Goal: Communication & Community: Answer question/provide support

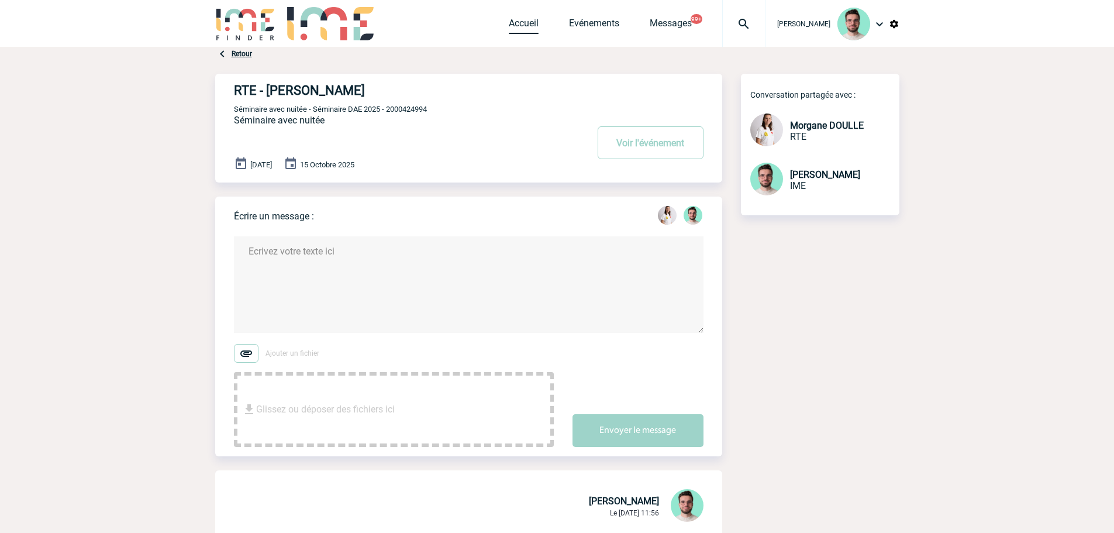
click at [518, 24] on link "Accueil" at bounding box center [524, 26] width 30 height 16
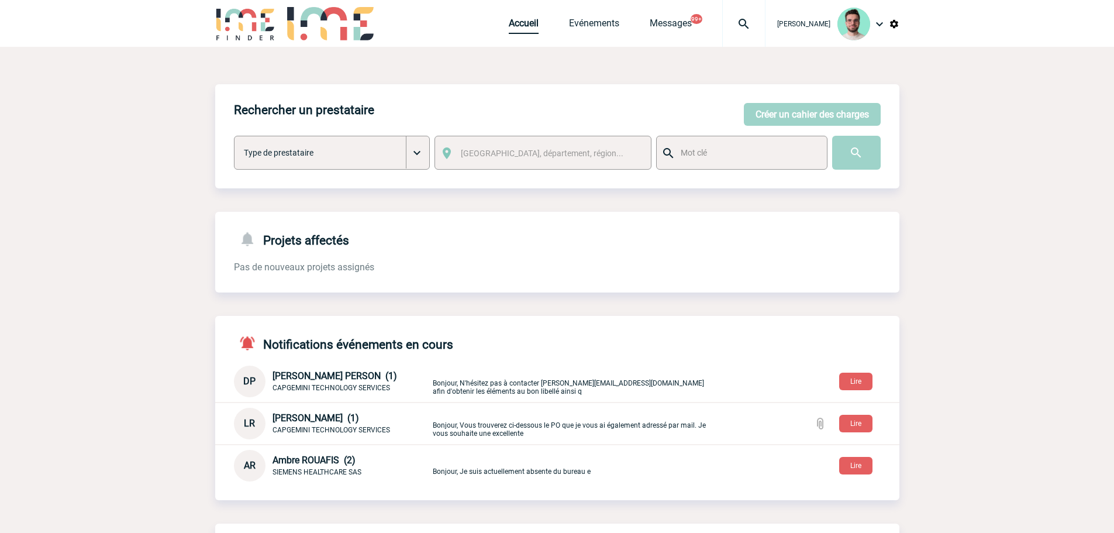
click at [525, 22] on link "Accueil" at bounding box center [524, 26] width 30 height 16
click at [734, 26] on img at bounding box center [744, 24] width 42 height 14
type input "2000425196"
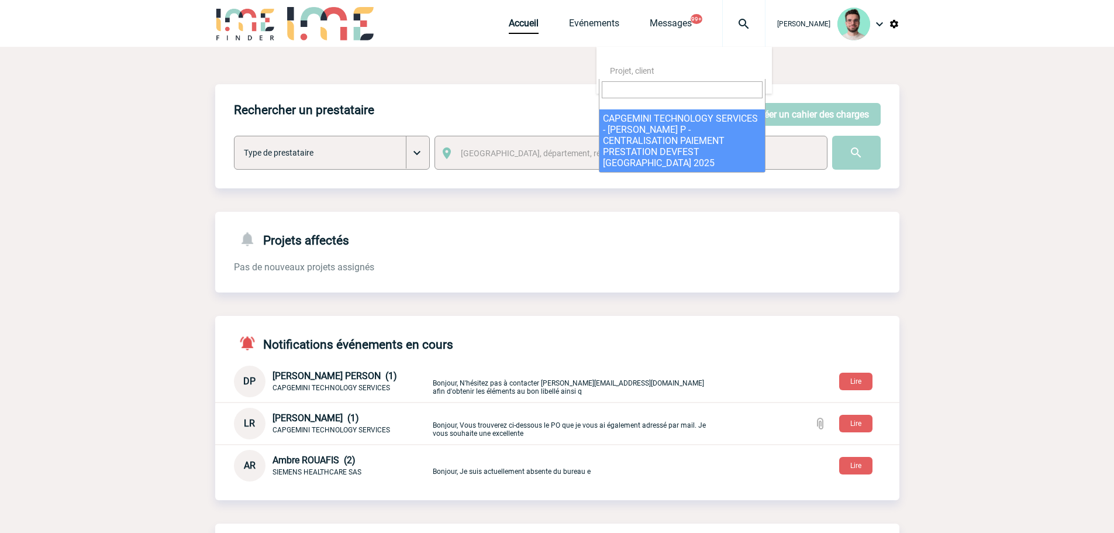
select select "24697"
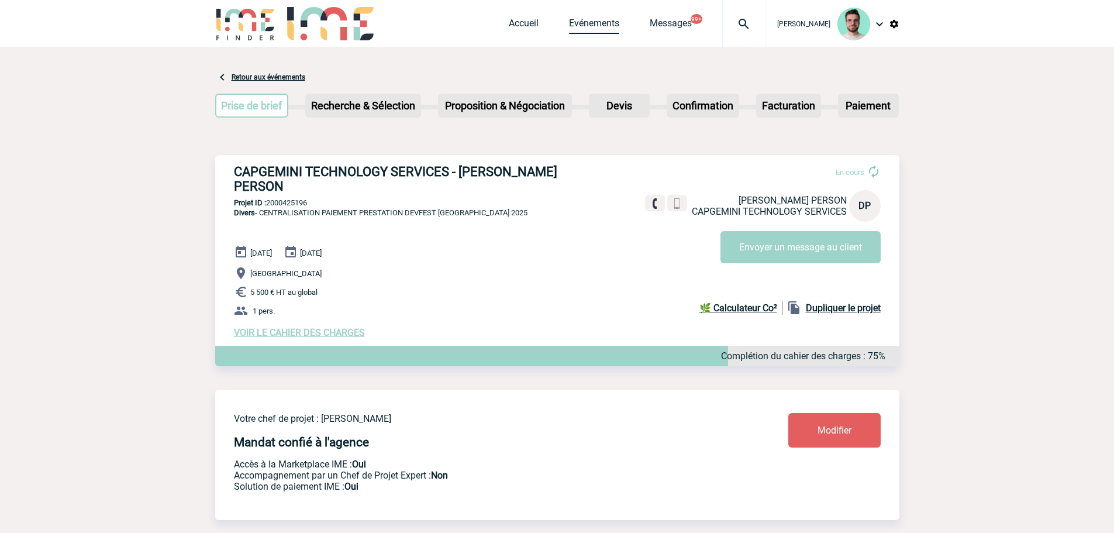
click at [572, 20] on link "Evénements" at bounding box center [594, 26] width 50 height 16
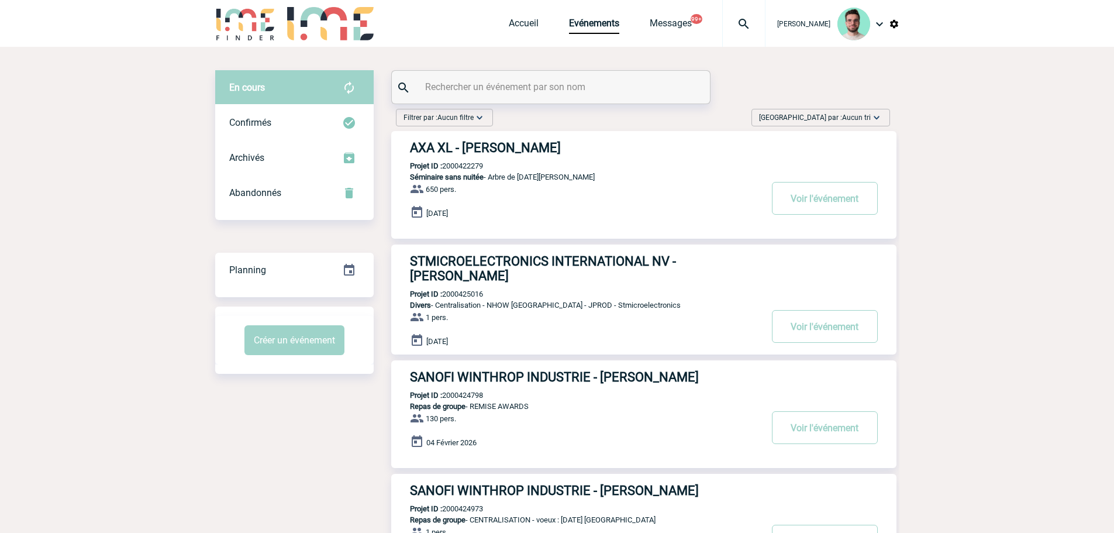
click at [434, 72] on div at bounding box center [551, 87] width 318 height 33
click at [442, 87] on input "text" at bounding box center [552, 86] width 260 height 17
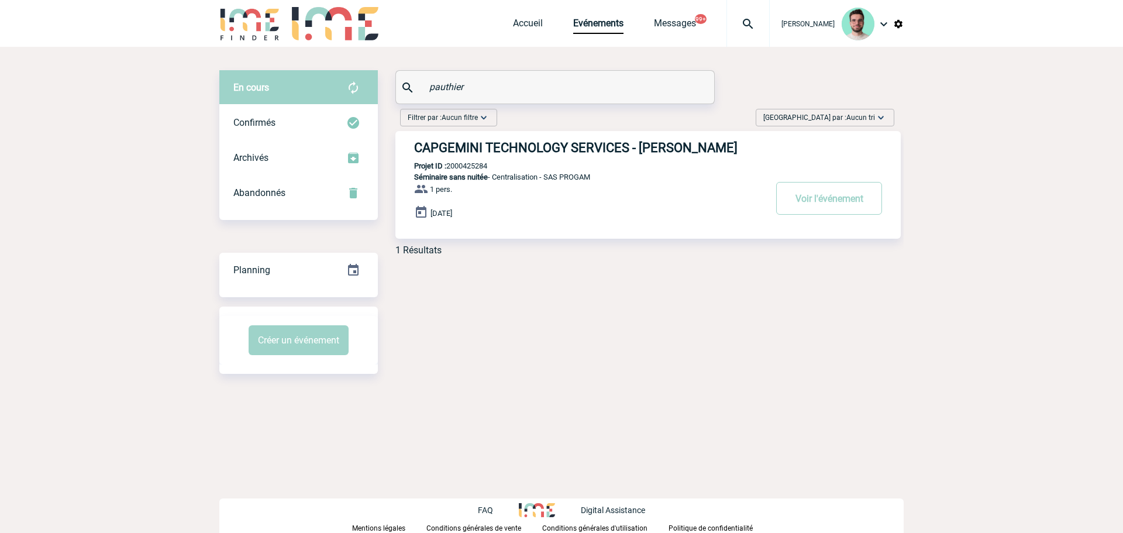
type input "pauthier"
click at [471, 164] on p "Projet ID : 2000425284" at bounding box center [441, 165] width 92 height 9
click at [471, 166] on p "Projet ID : 2000425284" at bounding box center [441, 165] width 92 height 9
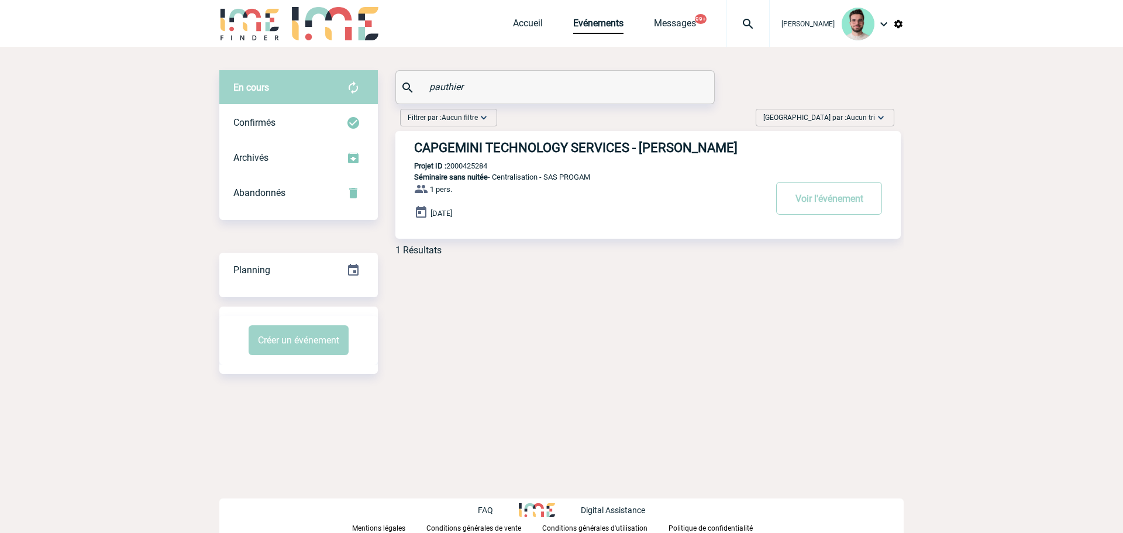
copy p "2000425284"
click at [502, 146] on h3 "CAPGEMINI TECHNOLOGY SERVICES - Audrey PAUTHIER" at bounding box center [589, 147] width 351 height 15
click at [189, 123] on body "Benjamin ROLAND Accueil Evénements 99+" at bounding box center [561, 266] width 1123 height 533
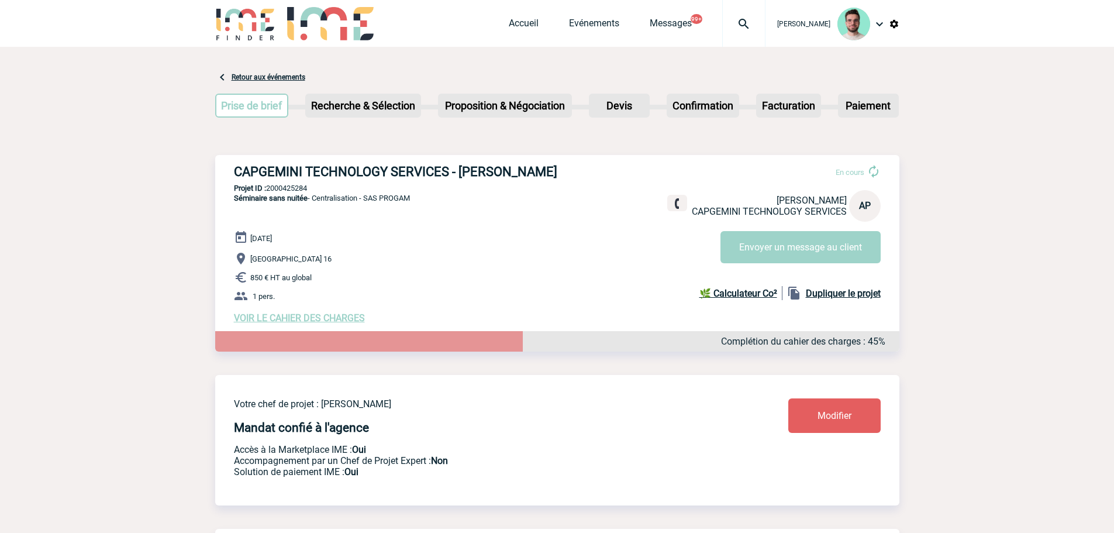
click at [746, 19] on img at bounding box center [744, 24] width 42 height 14
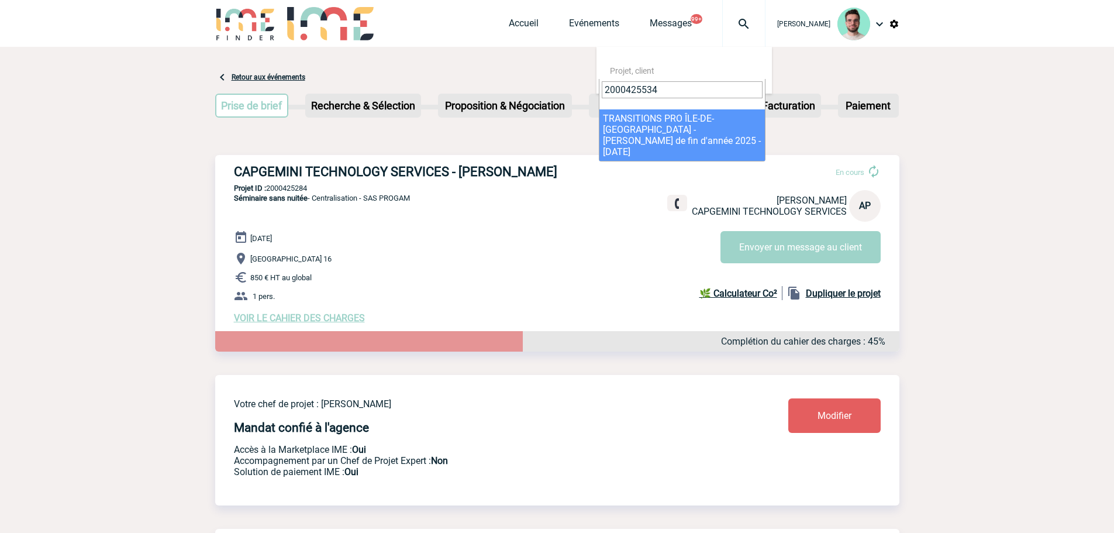
type input "2000425534"
select select "25035"
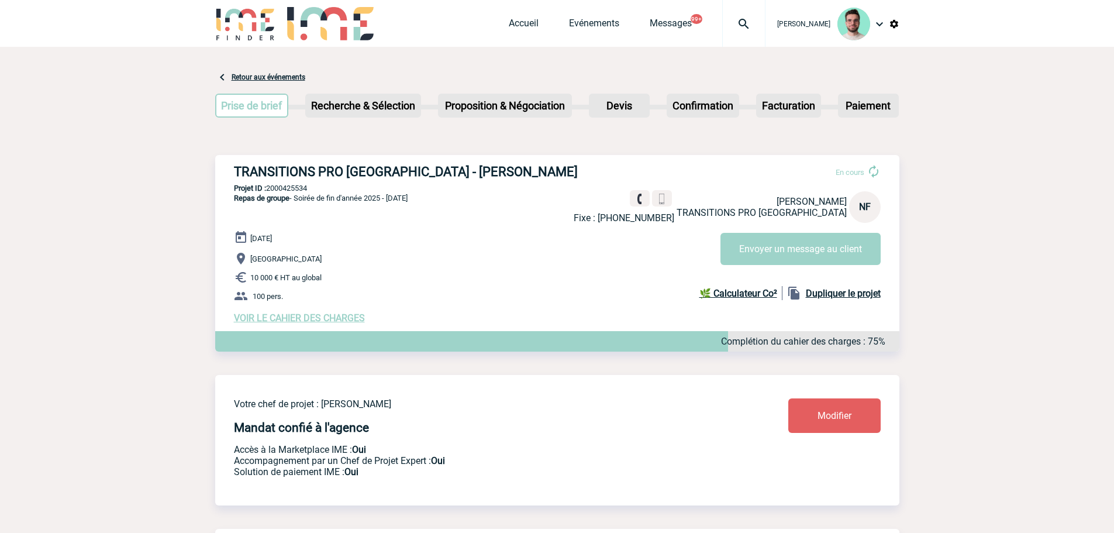
click at [299, 190] on p "Projet ID : 2000425534" at bounding box center [557, 188] width 684 height 9
copy p "2000425534"
click at [658, 217] on p "Fixe : [PHONE_NUMBER]" at bounding box center [624, 217] width 101 height 11
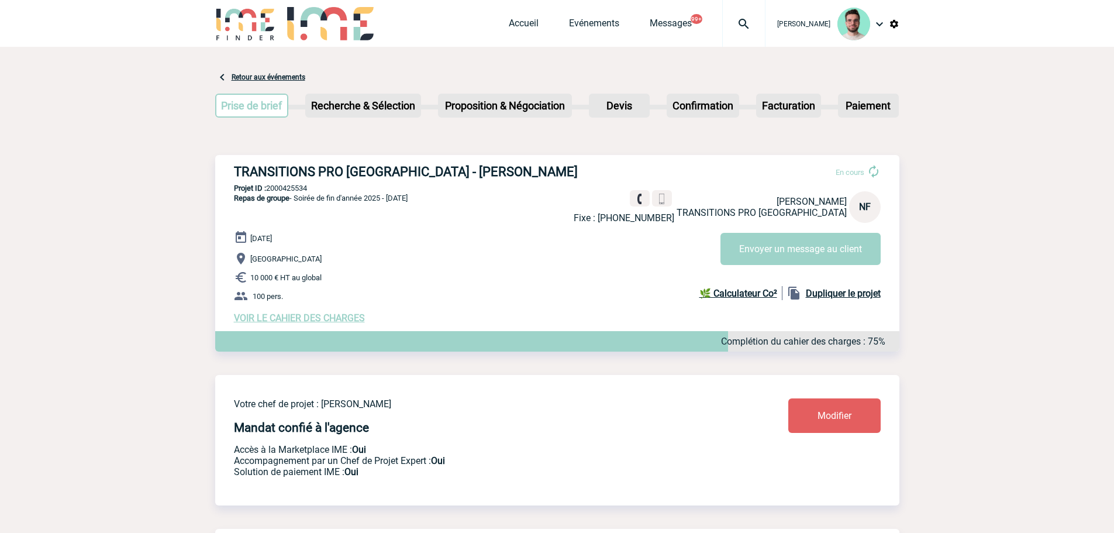
click at [741, 32] on div at bounding box center [743, 23] width 43 height 47
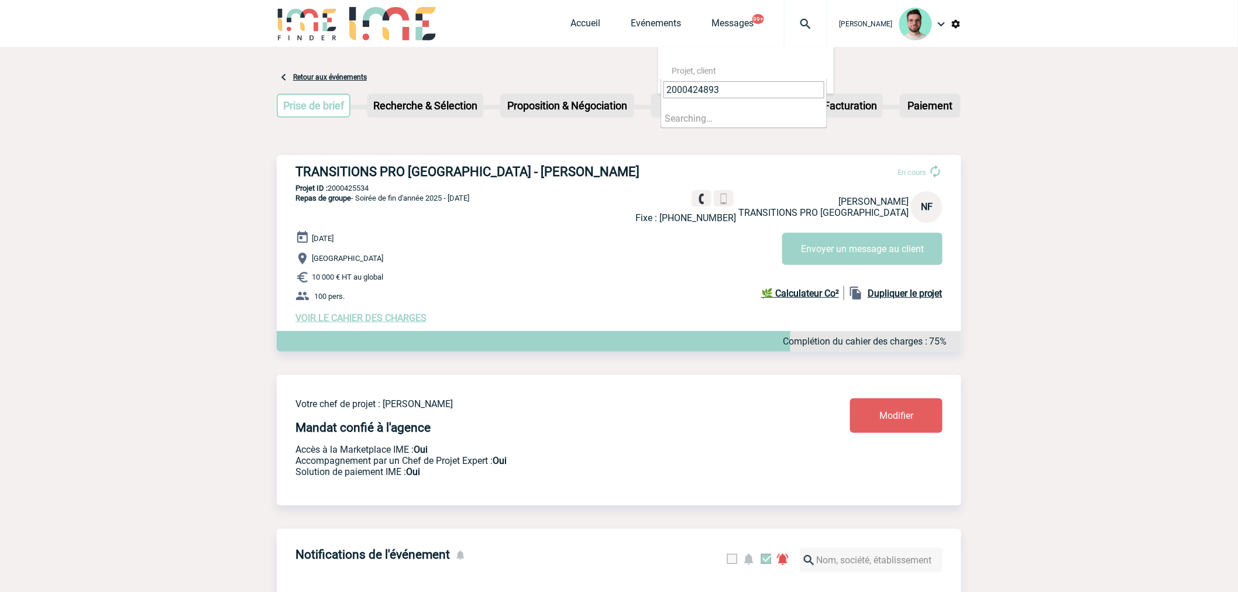
type input "2000424893"
select select "24394"
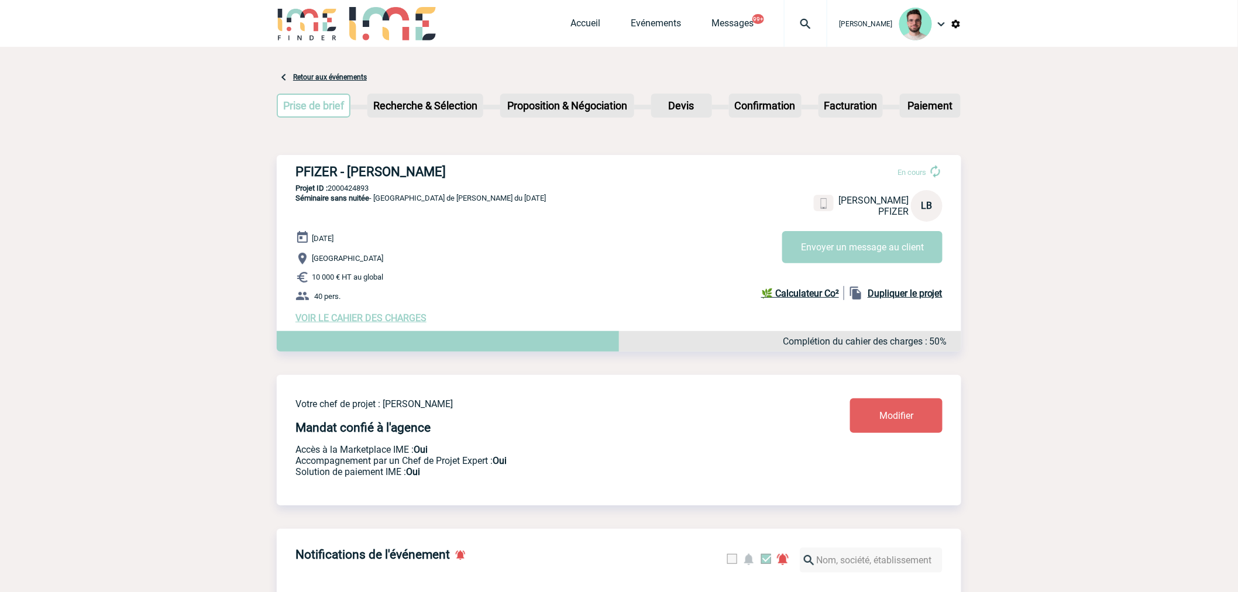
click at [332, 191] on p "Projet ID : 2000424893" at bounding box center [619, 188] width 684 height 9
click at [343, 191] on p "Projet ID : 2000424893" at bounding box center [619, 188] width 684 height 9
copy p "2000424893"
click at [663, 21] on link "Evénements" at bounding box center [656, 26] width 50 height 16
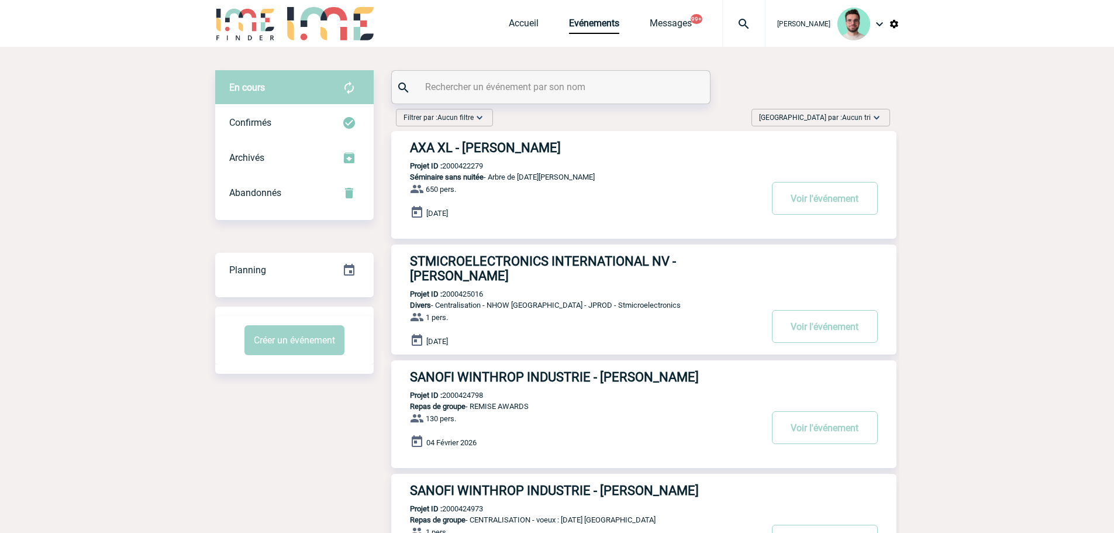
click at [484, 91] on input "text" at bounding box center [552, 86] width 260 height 17
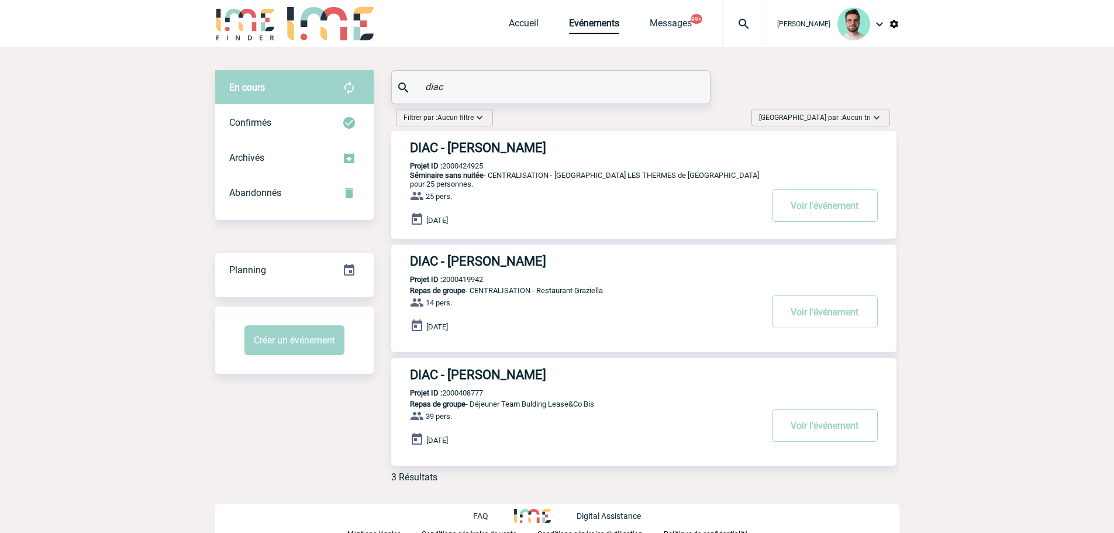
click at [457, 169] on p "Projet ID : 2000424925" at bounding box center [437, 165] width 92 height 9
click at [462, 162] on div "DIAC - Béatrice PETITJEAN Projet ID : 2000424925 Séminaire sans nuitée - CENTRA…" at bounding box center [643, 185] width 505 height 108
click at [464, 166] on p "Projet ID : 2000424925" at bounding box center [437, 165] width 92 height 9
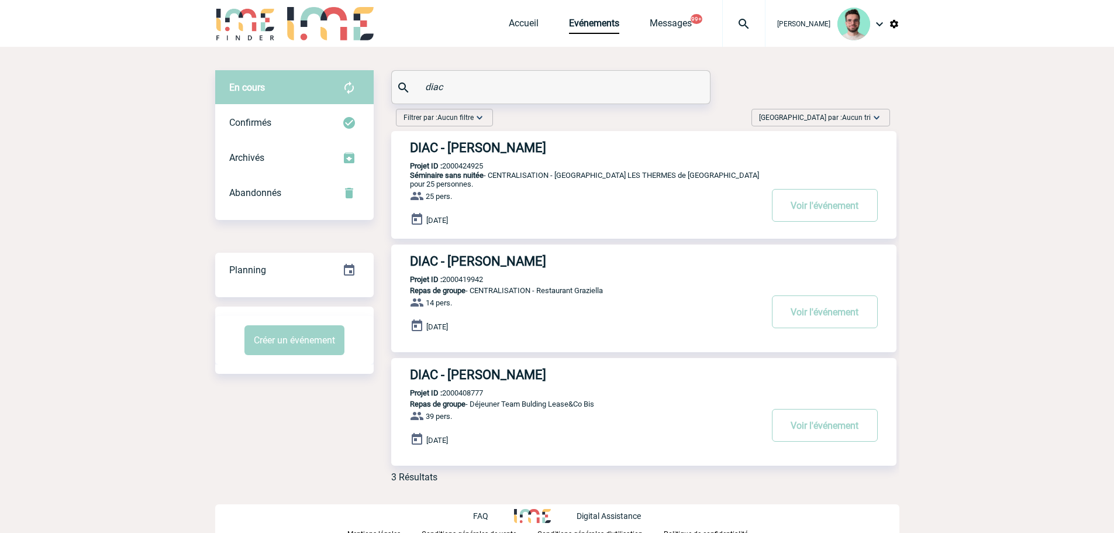
click at [464, 166] on p "Projet ID : 2000424925" at bounding box center [437, 165] width 92 height 9
copy p "2000424925"
click at [539, 88] on input "diac" at bounding box center [552, 86] width 260 height 17
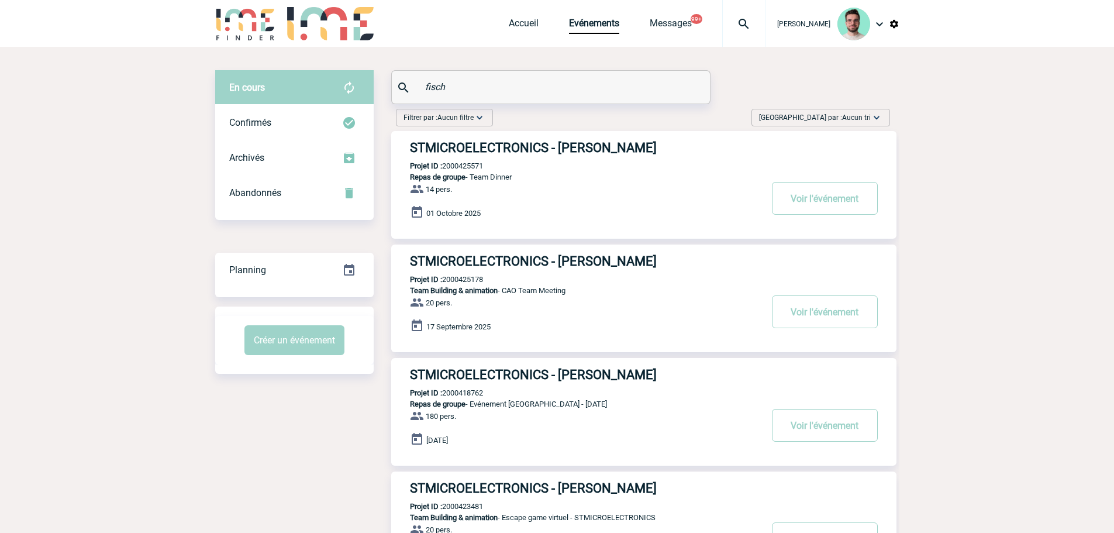
click at [464, 282] on p "Projet ID : 2000425178" at bounding box center [437, 279] width 92 height 9
click at [465, 278] on p "Projet ID : 2000425178" at bounding box center [437, 279] width 92 height 9
copy p "2000425178"
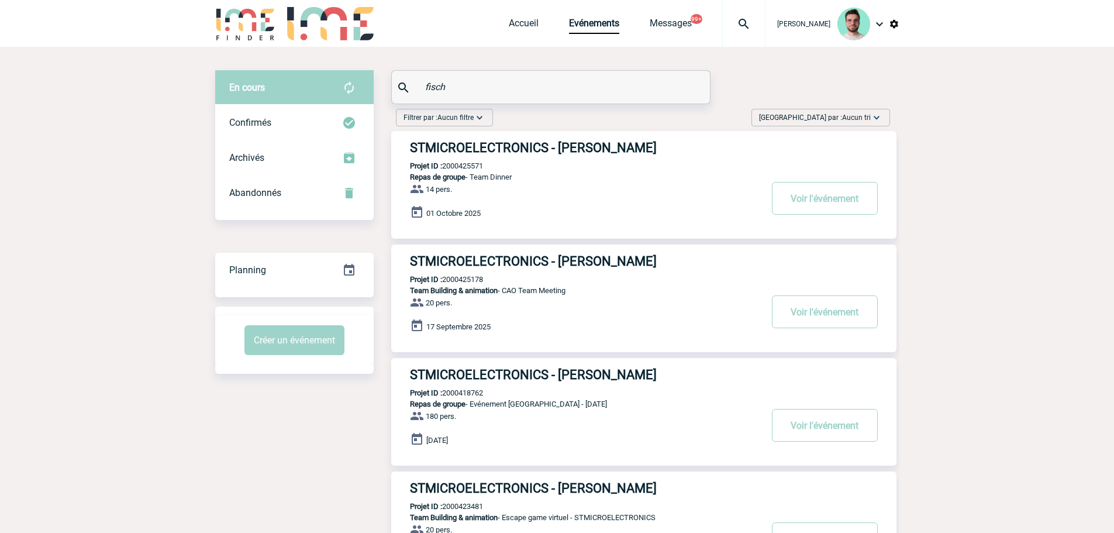
click at [505, 103] on div "fisch" at bounding box center [551, 87] width 318 height 33
click at [502, 88] on input "fisch" at bounding box center [552, 86] width 260 height 17
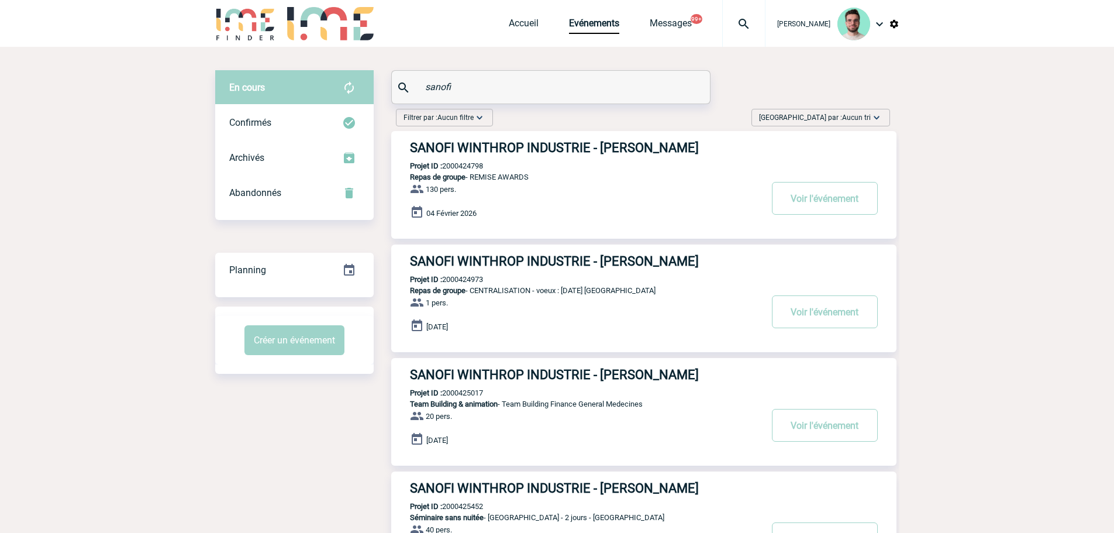
type input "sanofi"
click at [502, 149] on h3 "SANOFI WINTHROP INDUSTRIE - Geoffroy BOUDON" at bounding box center [585, 147] width 351 height 15
click at [456, 166] on p "Projet ID : 2000424798" at bounding box center [437, 165] width 92 height 9
copy p "2000424798"
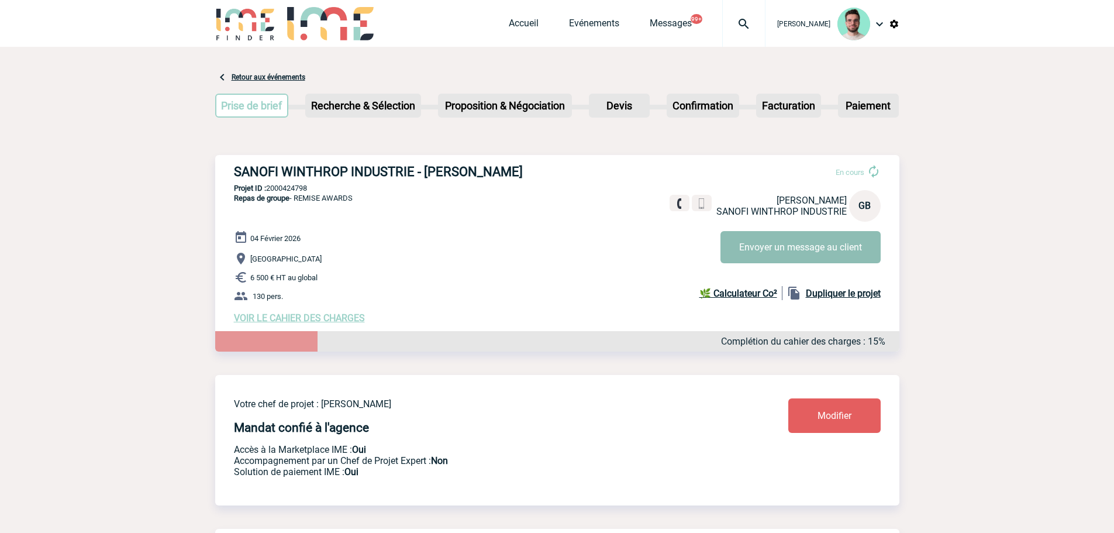
click at [805, 254] on button "Envoyer un message au client" at bounding box center [801, 247] width 160 height 32
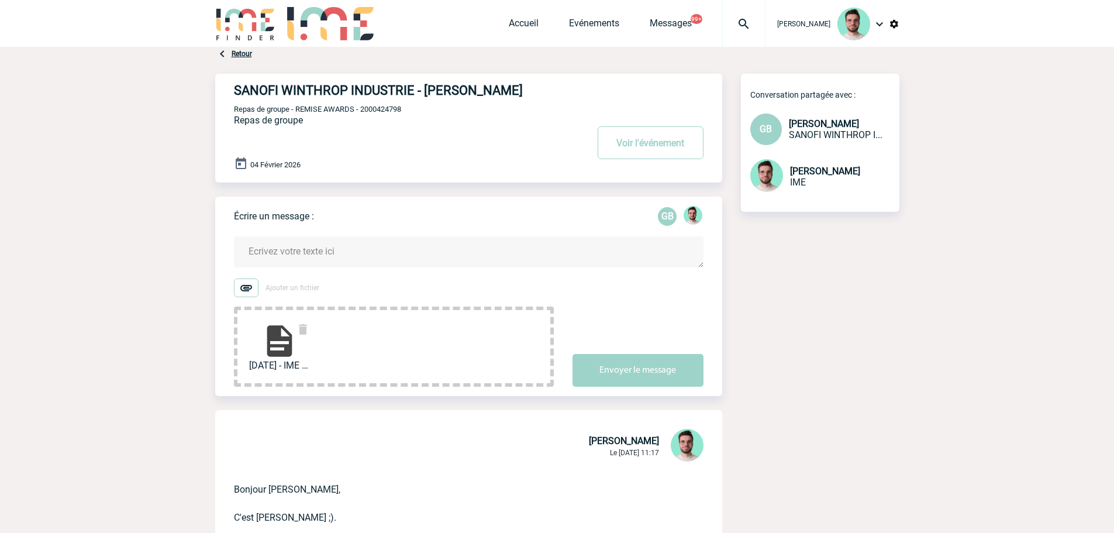
click at [343, 267] on textarea at bounding box center [469, 251] width 470 height 31
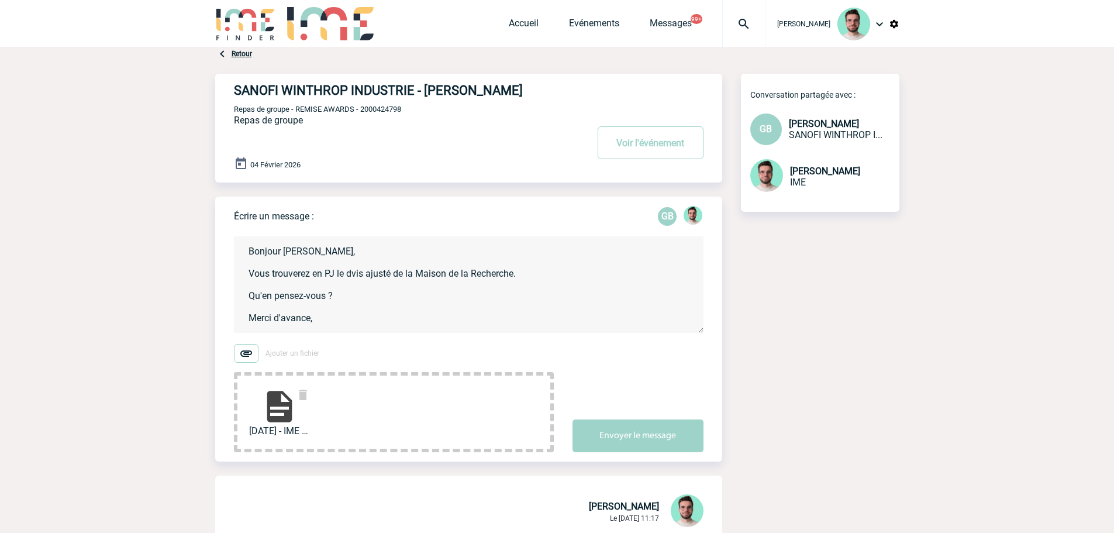
scroll to position [2, 0]
click at [352, 272] on textarea "Bonjour [PERSON_NAME], Vous trouverez en PJ le dvis ajusté de la Maison de la R…" at bounding box center [469, 284] width 470 height 97
type textarea "Bonjour [PERSON_NAME], Vous trouverez en PJ le devis ajusté de la Maison de la …"
click at [627, 440] on button "Envoyer le message" at bounding box center [638, 435] width 131 height 33
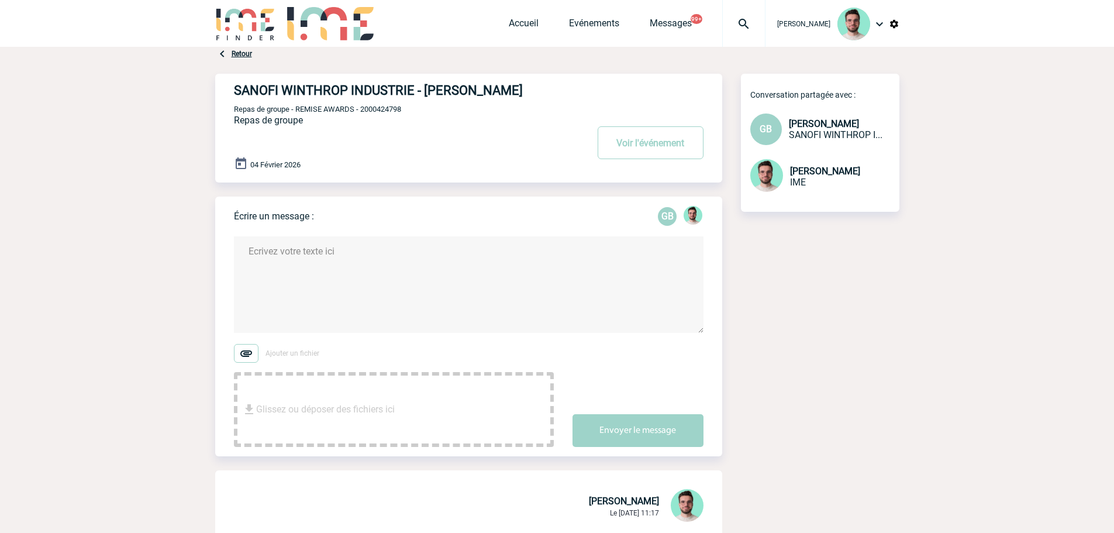
click at [323, 264] on textarea at bounding box center [469, 284] width 470 height 97
type textarea "H"
type textarea "[PERSON_NAME], Voici le retour des Bateaux [GEOGRAPHIC_DATA] :"
drag, startPoint x: 301, startPoint y: 301, endPoint x: 157, endPoint y: 194, distance: 178.9
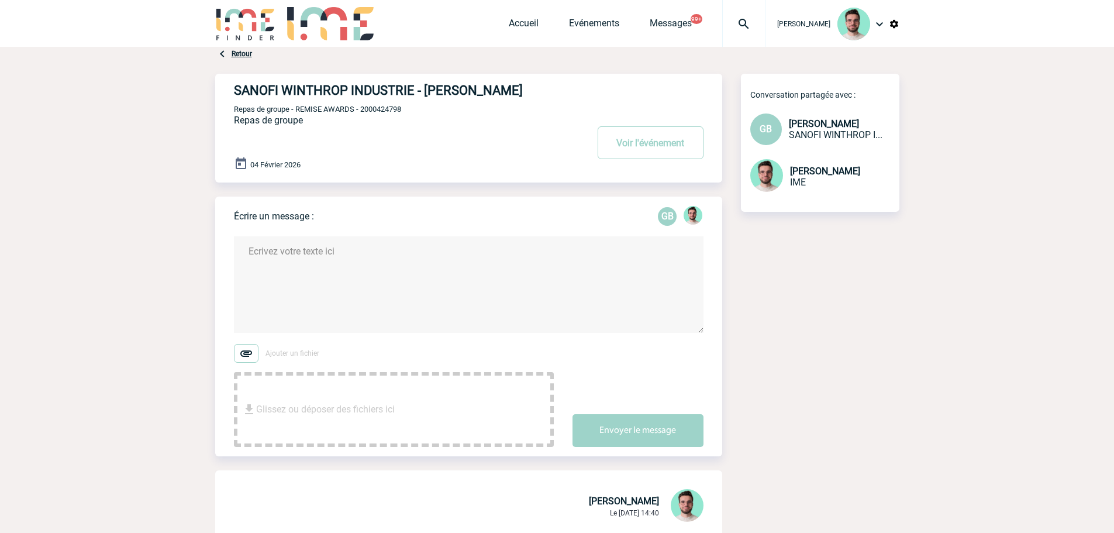
click at [677, 161] on div "04 Février 2026" at bounding box center [478, 165] width 488 height 16
click at [668, 148] on button "Voir l'événement" at bounding box center [651, 142] width 106 height 33
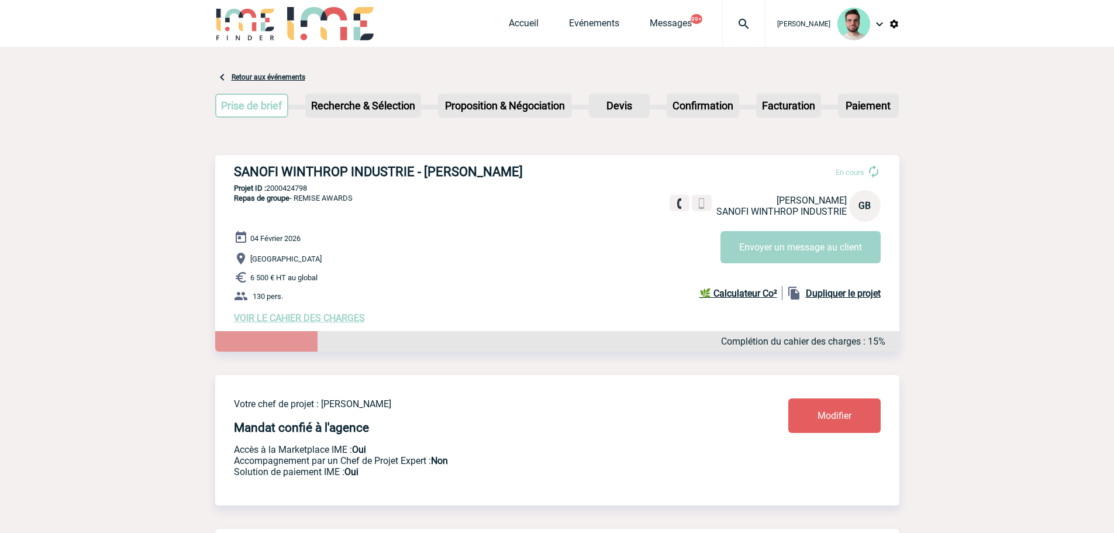
click at [741, 26] on img at bounding box center [744, 24] width 42 height 14
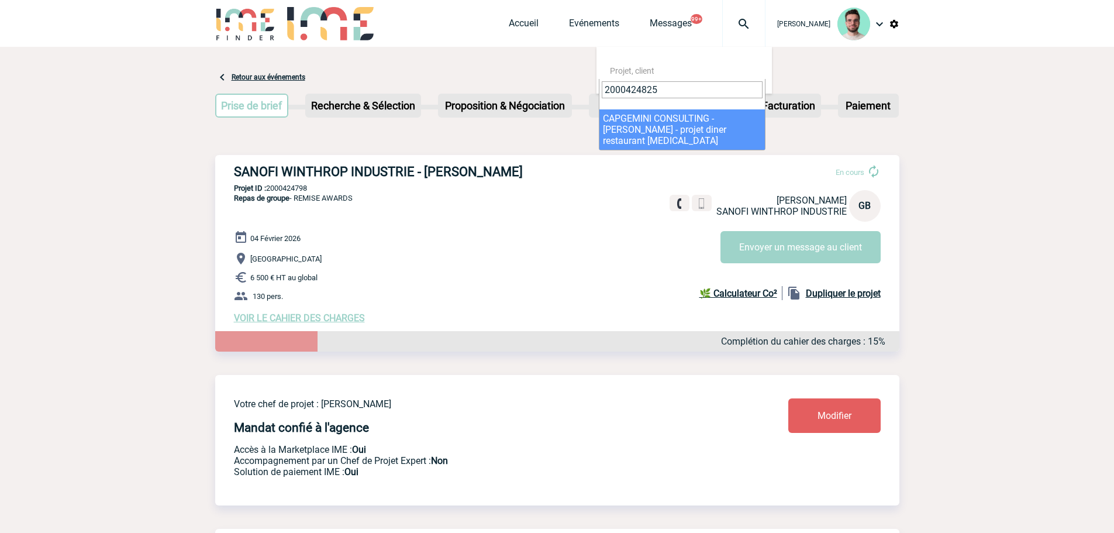
type input "2000424825"
select select "24326"
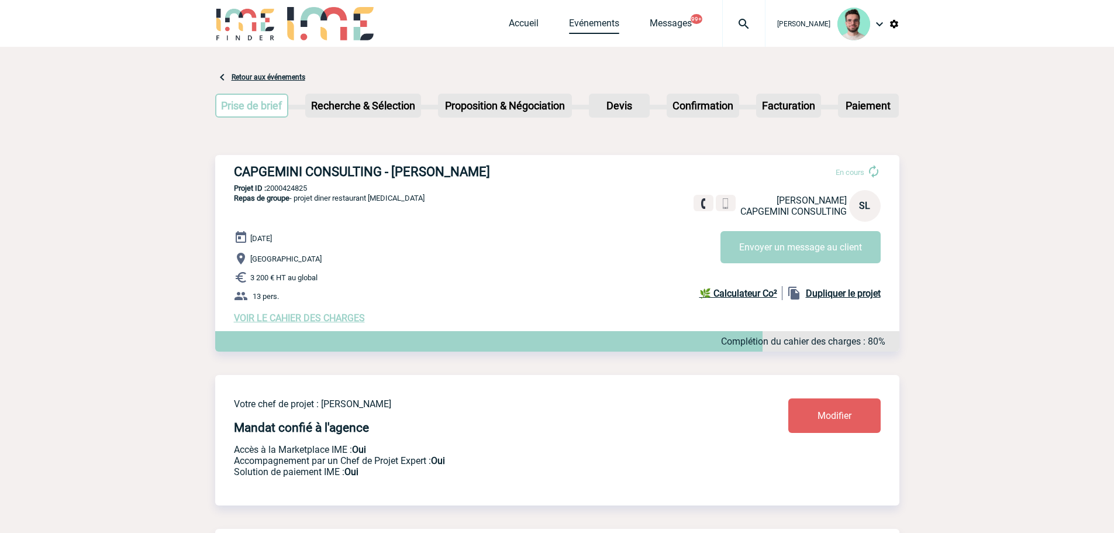
click at [592, 22] on link "Evénements" at bounding box center [594, 26] width 50 height 16
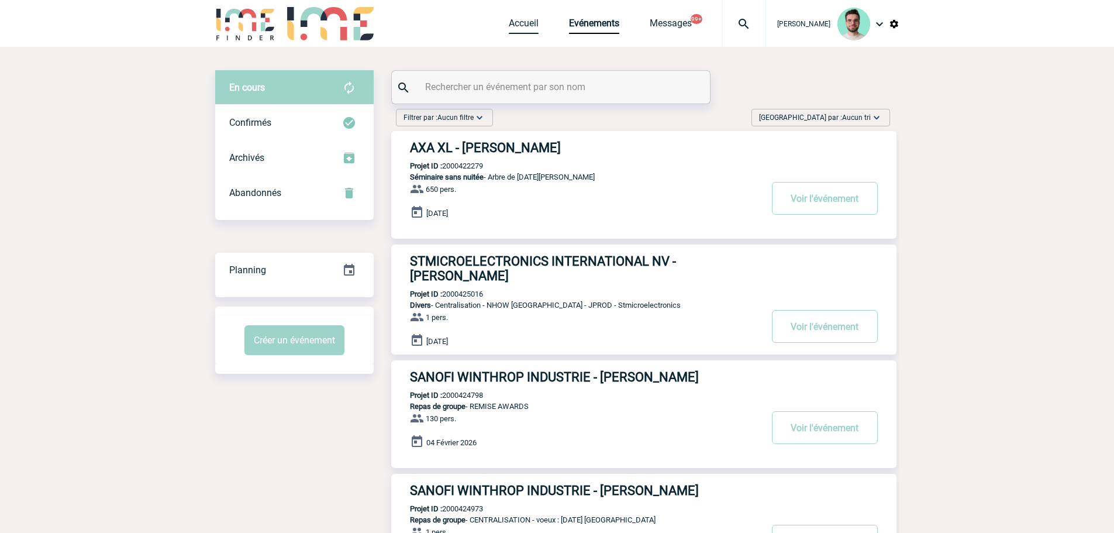
click at [516, 30] on link "Accueil" at bounding box center [524, 26] width 30 height 16
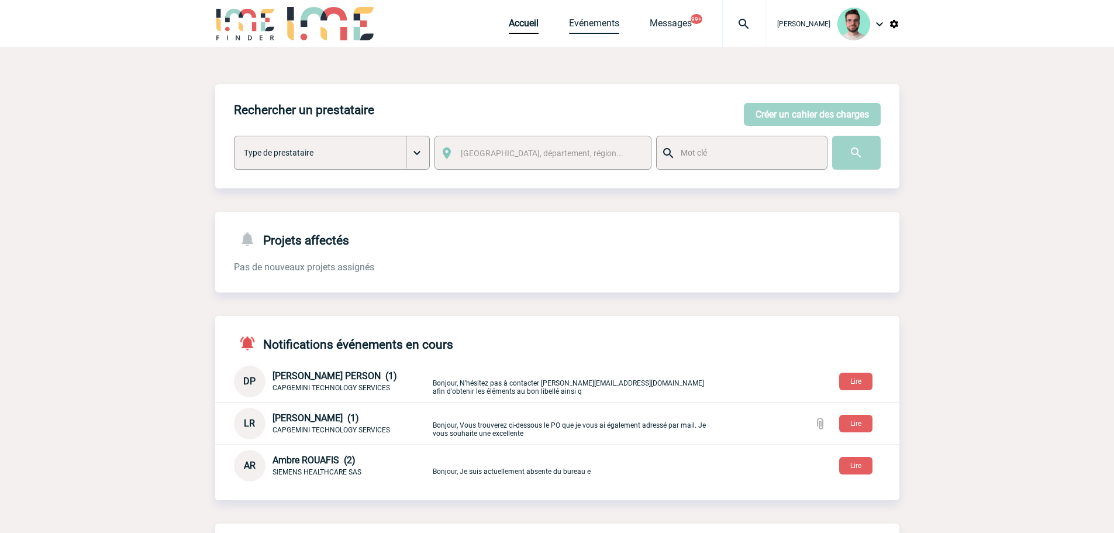
drag, startPoint x: 592, startPoint y: 40, endPoint x: 596, endPoint y: 31, distance: 10.2
click at [592, 40] on div "Accueil Evénements Messages 99+ Projet, client Projet, client" at bounding box center [637, 23] width 257 height 47
click at [600, 25] on link "Evénements" at bounding box center [594, 26] width 50 height 16
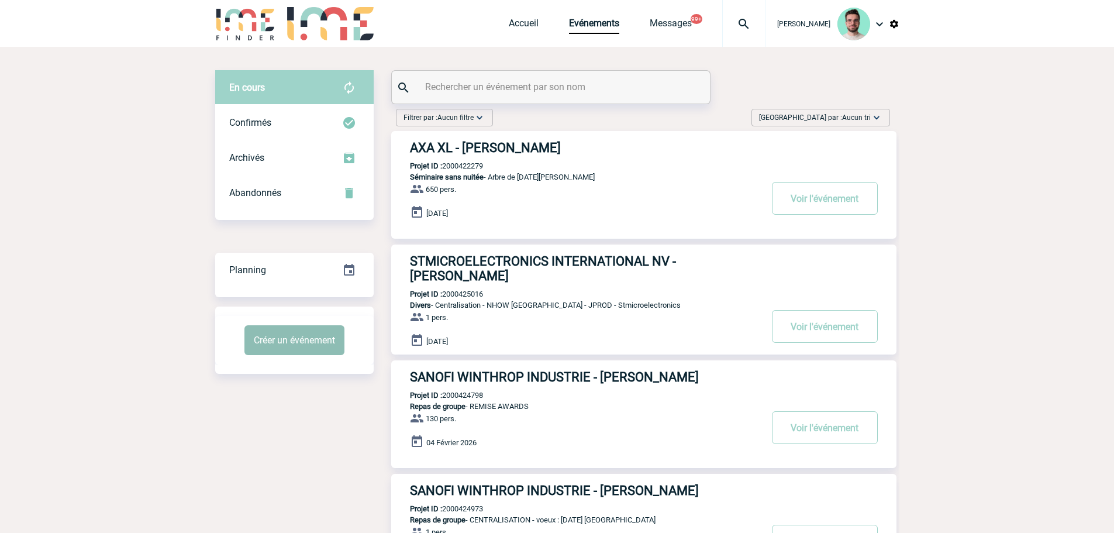
click at [273, 350] on button "Créer un événement" at bounding box center [295, 340] width 100 height 30
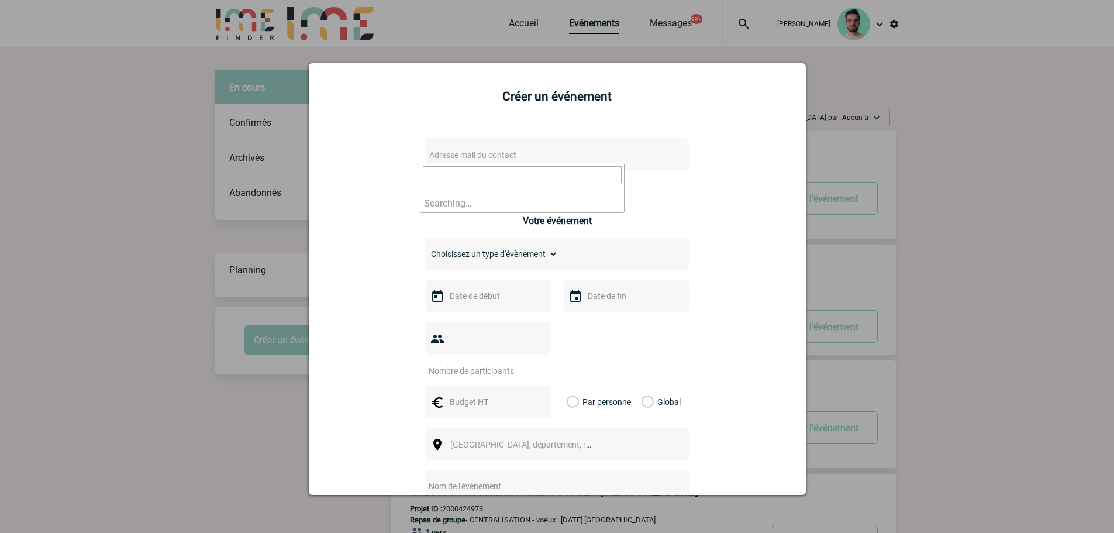
click at [487, 160] on span "Adresse mail du contact" at bounding box center [472, 154] width 87 height 9
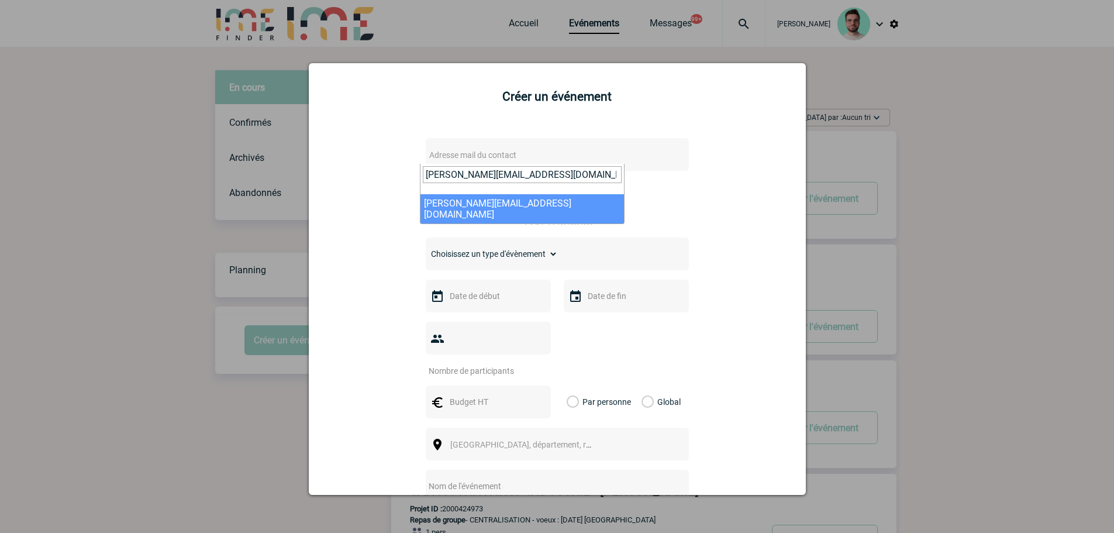
type input "[PERSON_NAME][EMAIL_ADDRESS][DOMAIN_NAME]"
select select "131468"
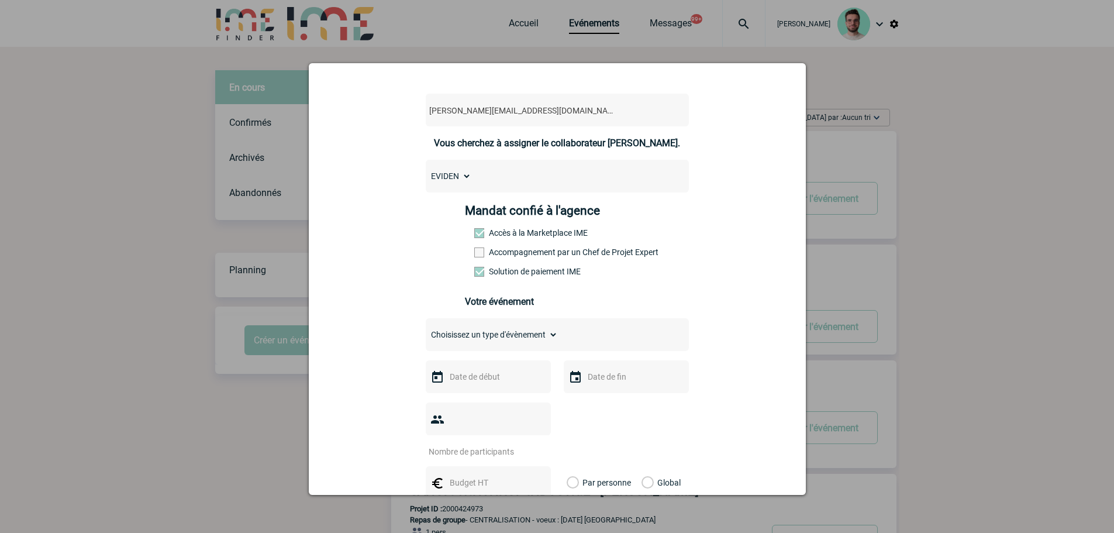
scroll to position [117, 0]
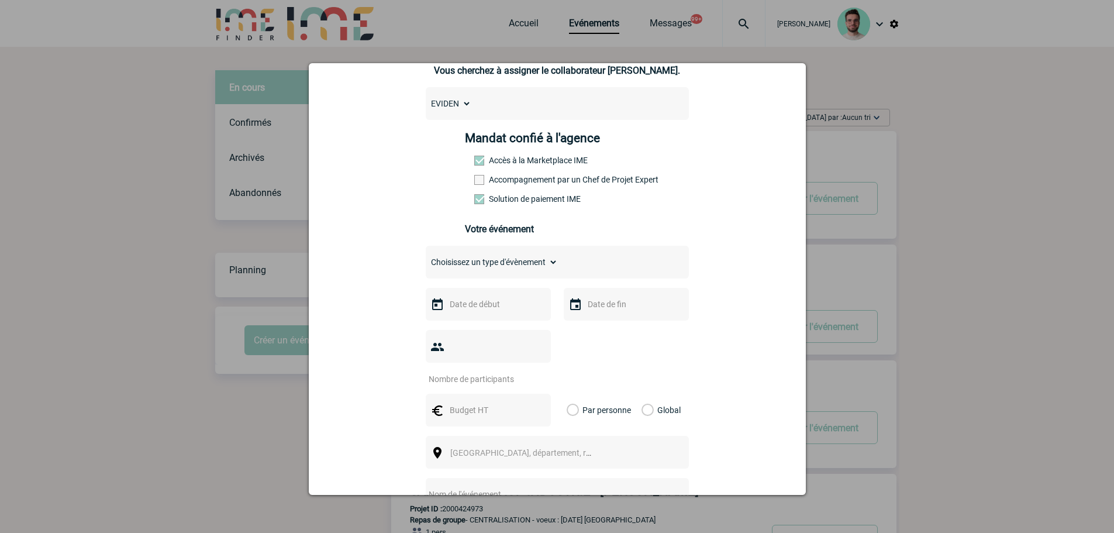
click at [480, 184] on label "Accompagnement par un Chef de Projet Expert" at bounding box center [499, 179] width 51 height 9
click at [0, 0] on input "Accompagnement par un Chef de Projet Expert" at bounding box center [0, 0] width 0 height 0
click at [453, 266] on select "Choisissez un type d'évènement Séminaire avec nuitée Séminaire sans nuitée Repa…" at bounding box center [492, 262] width 132 height 16
click at [474, 183] on span at bounding box center [479, 180] width 10 height 10
click at [0, 0] on input "Accompagnement par un Chef de Projet Expert" at bounding box center [0, 0] width 0 height 0
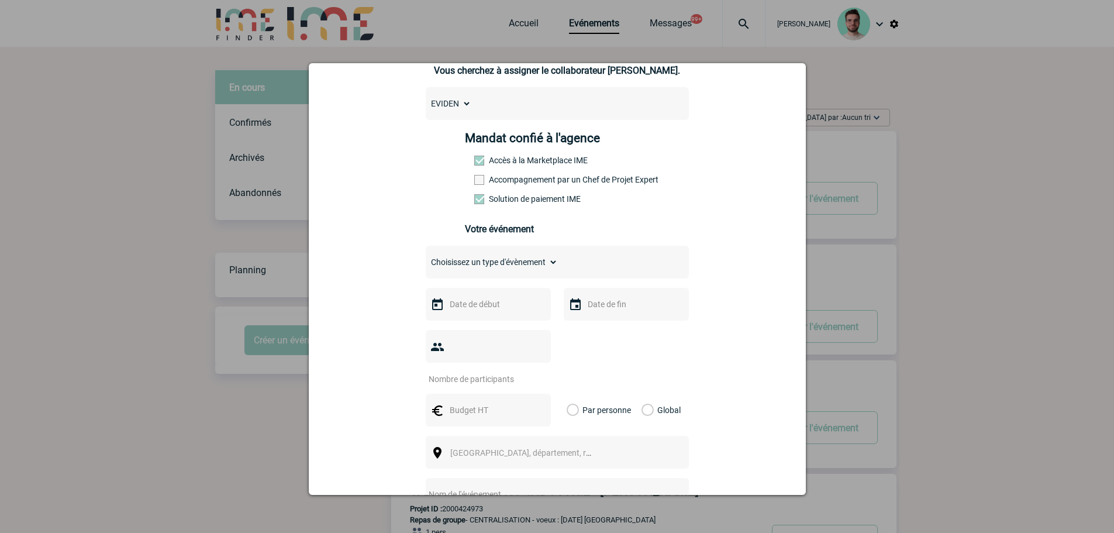
click at [479, 277] on div "Choisissez un type d'évènement Séminaire avec nuitée Séminaire sans nuitée Repa…" at bounding box center [557, 262] width 263 height 33
click at [481, 263] on select "Choisissez un type d'évènement Séminaire avec nuitée Séminaire sans nuitée Repa…" at bounding box center [492, 262] width 132 height 16
select select "9"
click at [426, 257] on select "Choisissez un type d'évènement Séminaire avec nuitée Séminaire sans nuitée Repa…" at bounding box center [492, 262] width 132 height 16
click at [521, 300] on input "text" at bounding box center [487, 304] width 81 height 15
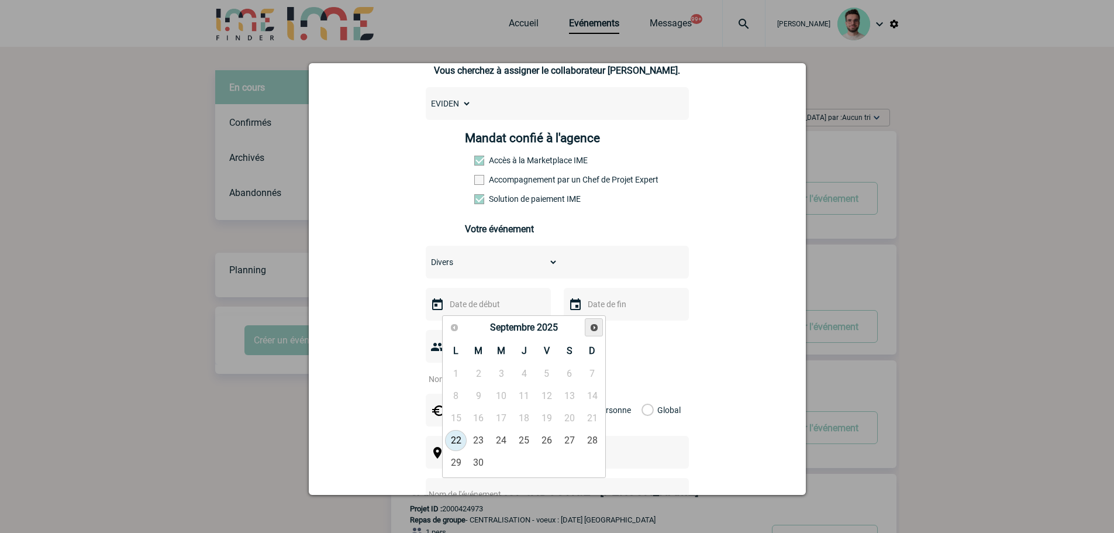
click at [598, 326] on span "Suivant" at bounding box center [594, 327] width 9 height 9
click at [519, 419] on link "16" at bounding box center [525, 418] width 22 height 21
type input "16-10-2025"
click at [607, 307] on input "text" at bounding box center [625, 304] width 81 height 15
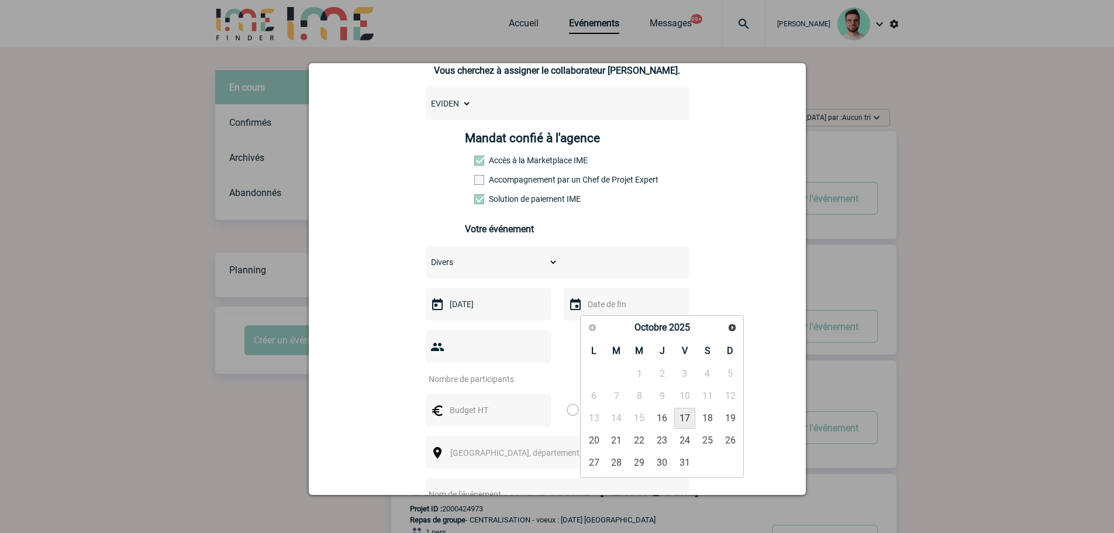
click at [666, 417] on link "16" at bounding box center [663, 418] width 22 height 21
type input "16-10-2025"
click at [479, 371] on input "number" at bounding box center [481, 378] width 110 height 15
type input "1"
click at [464, 402] on input "text" at bounding box center [487, 409] width 81 height 15
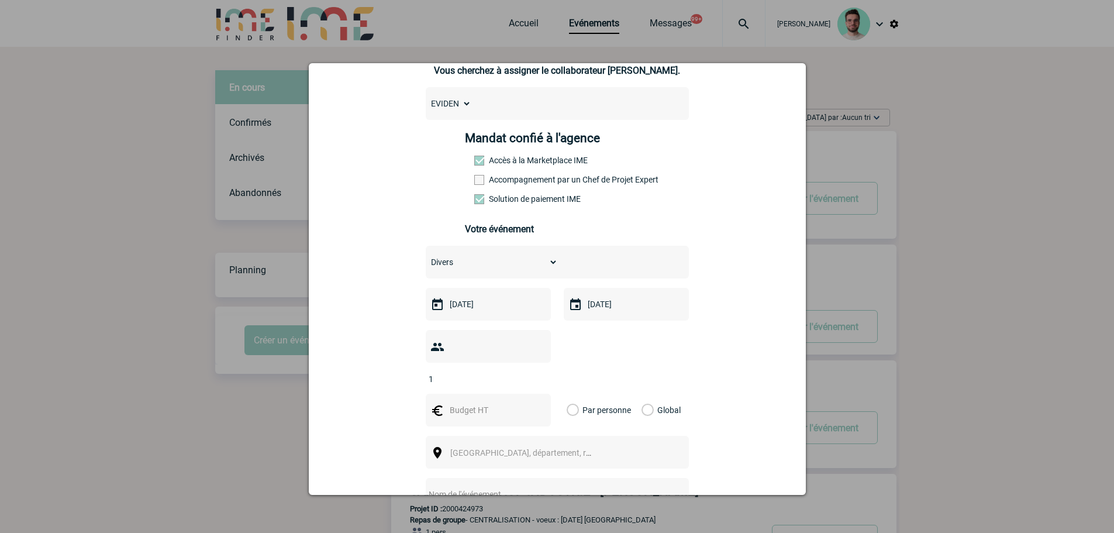
click button "Continuer la création du nouvel événement" at bounding box center [0, 0] width 0 height 0
type input "3500"
click at [649, 394] on div "Global" at bounding box center [659, 410] width 39 height 33
click at [644, 394] on label "Global" at bounding box center [646, 410] width 8 height 33
click at [0, 0] on input "Global" at bounding box center [0, 0] width 0 height 0
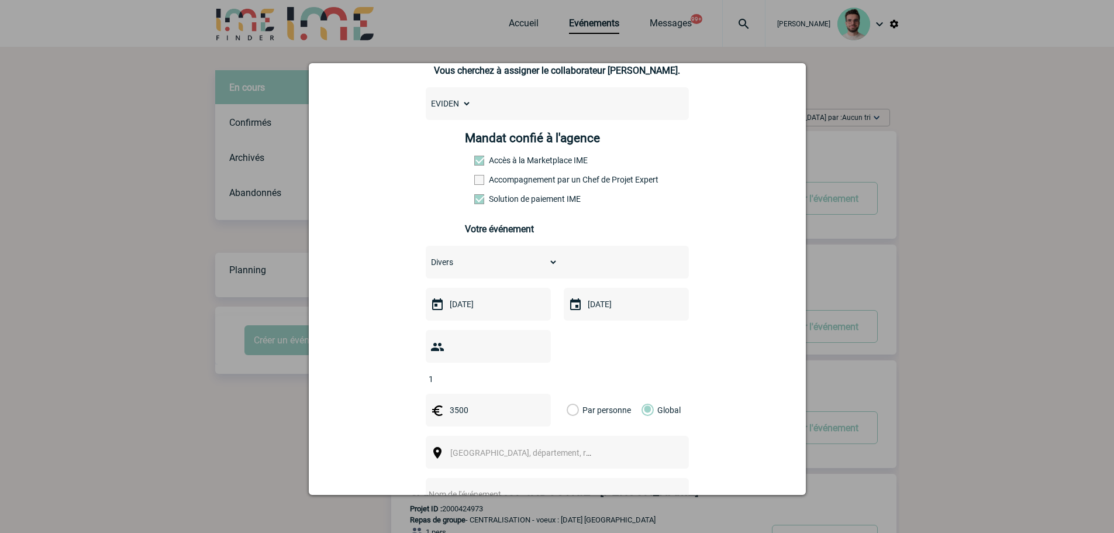
click at [542, 448] on span "Ville, département, région..." at bounding box center [531, 452] width 163 height 9
type input "d"
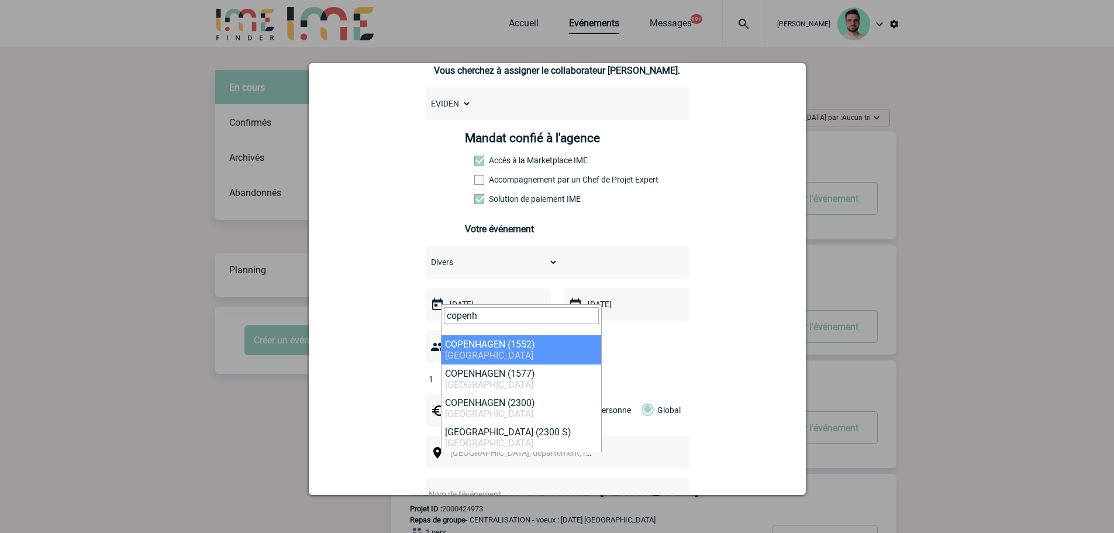
type input "copenh"
select select "314570"
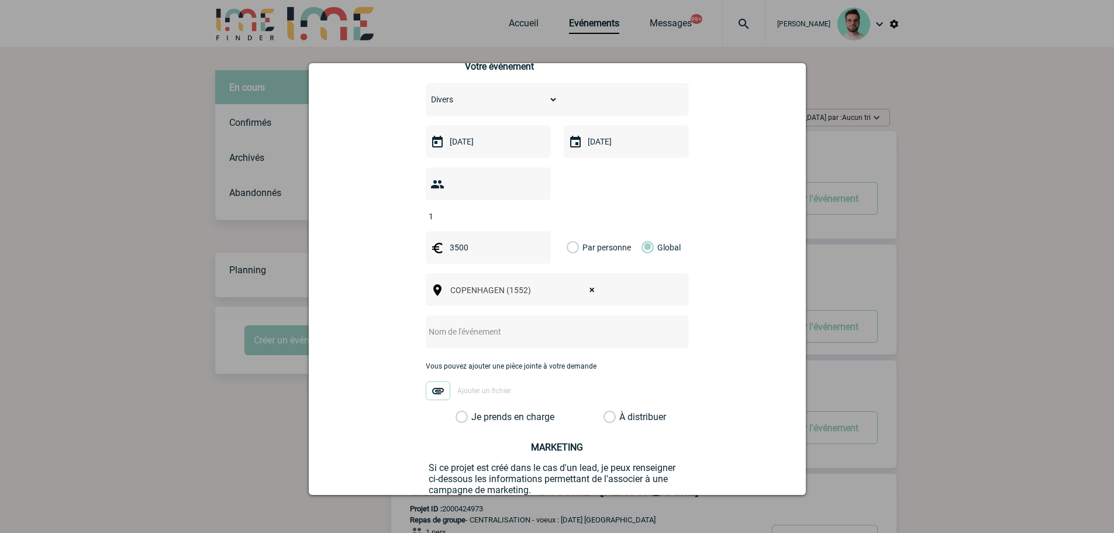
scroll to position [292, 0]
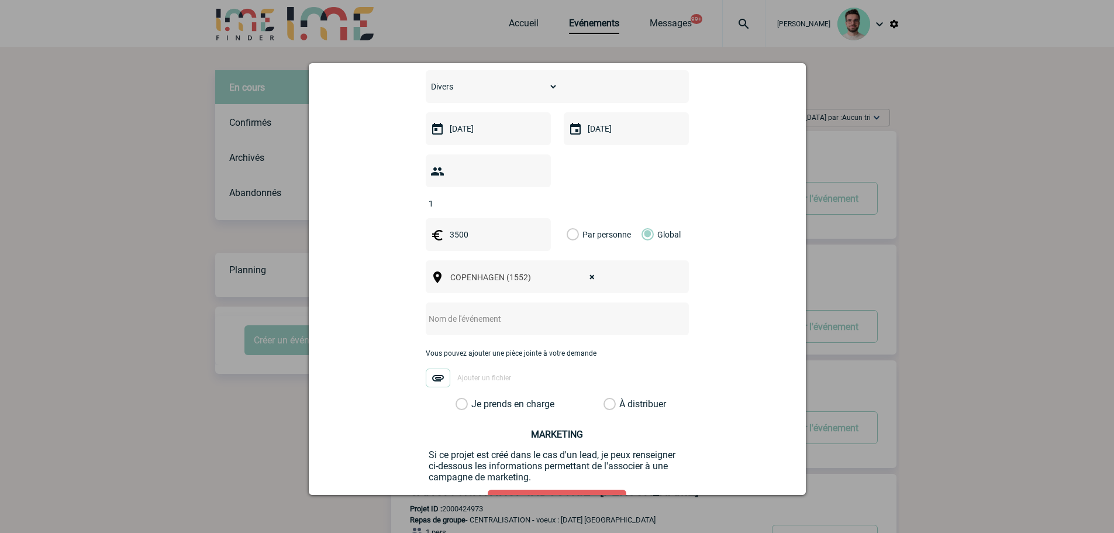
click at [465, 311] on input "text" at bounding box center [542, 318] width 232 height 15
click at [472, 311] on input "text" at bounding box center [542, 318] width 232 height 15
paste input "Sponsorpackage for 1 3.500,00 3.500,00 MILESTONE"
click at [490, 311] on input "Sponsorpackage for 1 3.500,00 3.500,00 MILESTONE" at bounding box center [542, 318] width 232 height 15
drag, startPoint x: 498, startPoint y: 300, endPoint x: 572, endPoint y: 301, distance: 73.1
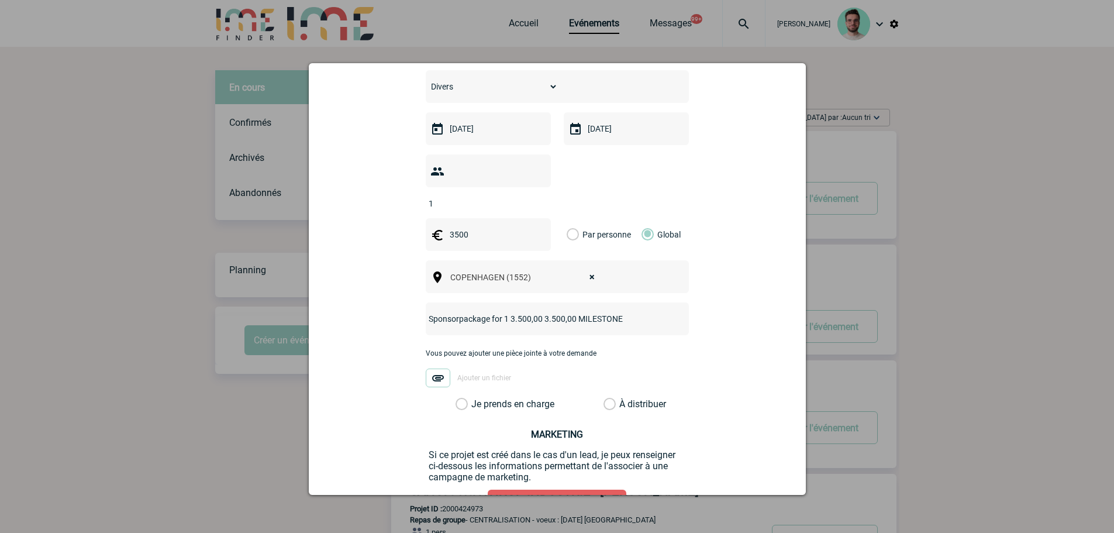
click at [572, 311] on input "Sponsorpackage for 1 3.500,00 3.500,00 MILESTONE" at bounding box center [542, 318] width 232 height 15
click at [572, 311] on input "Sponsorpackage for MILESTONE" at bounding box center [542, 318] width 232 height 15
type input "Sponsorpackage for MILESTONE- - EVIDEN"
click at [473, 398] on label "Je prends en charge" at bounding box center [466, 404] width 20 height 12
click at [0, 0] on input "Je prends en charge" at bounding box center [0, 0] width 0 height 0
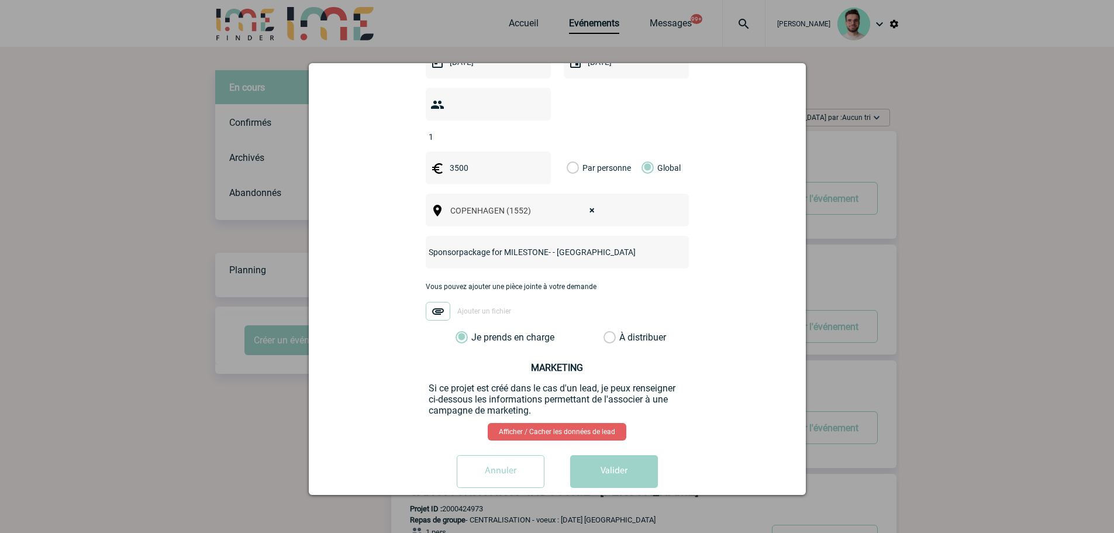
scroll to position [360, 0]
click at [624, 455] on button "Valider" at bounding box center [614, 471] width 88 height 33
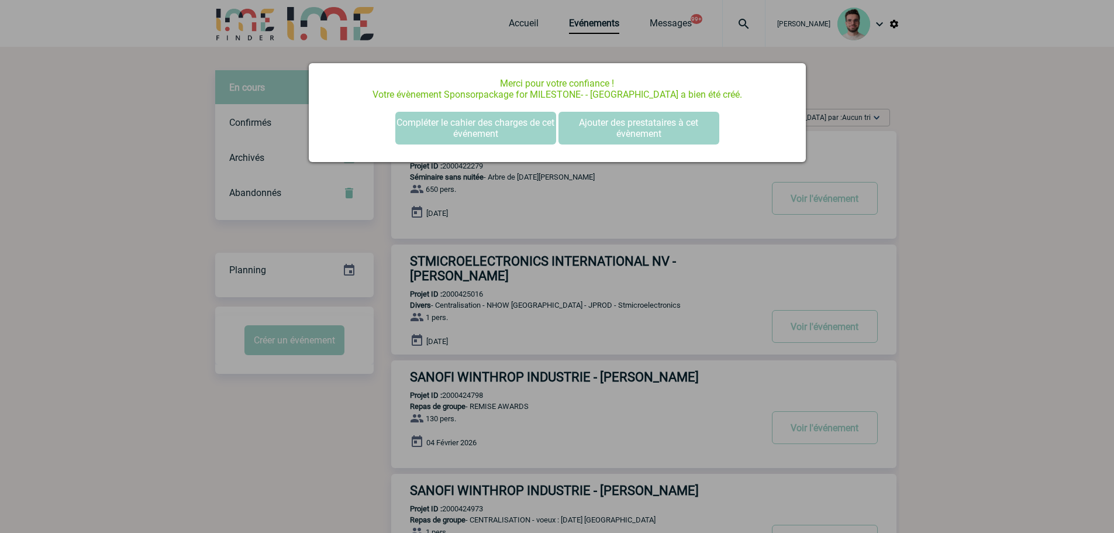
scroll to position [0, 0]
click at [540, 127] on button "Compléter le cahier des charges de cet événement" at bounding box center [475, 128] width 161 height 33
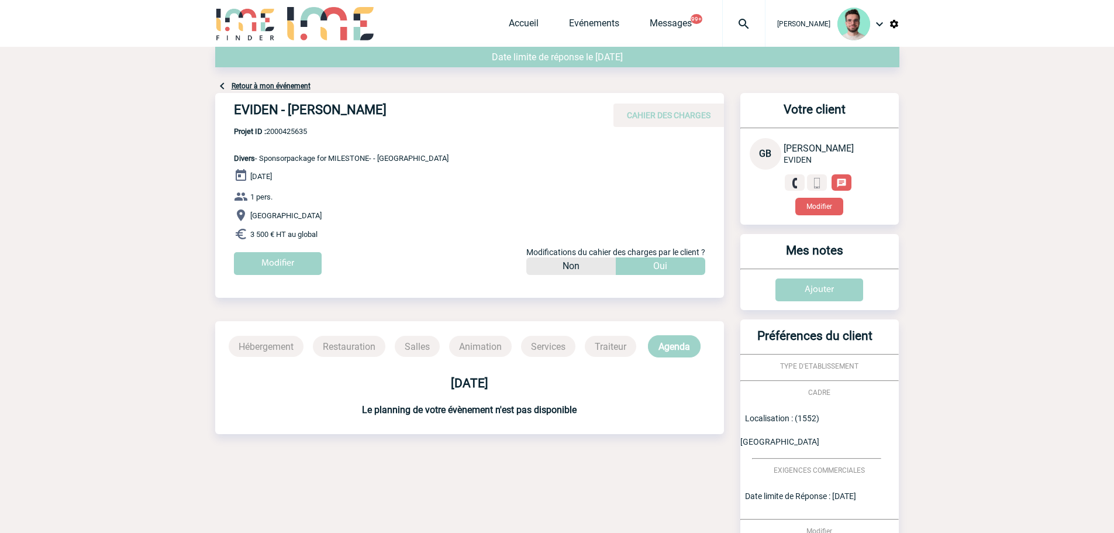
click at [263, 113] on h4 "EVIDEN - Ghislaine BALLESTER" at bounding box center [409, 112] width 351 height 20
copy div "EVIDEN - Ghislaine BALLESTER"
click at [588, 131] on div "EVIDEN - Ghislaine BALLESTER CAHIER DES CHARGES EVIDEN - Ghislaine BALLESTER - …" at bounding box center [469, 188] width 509 height 191
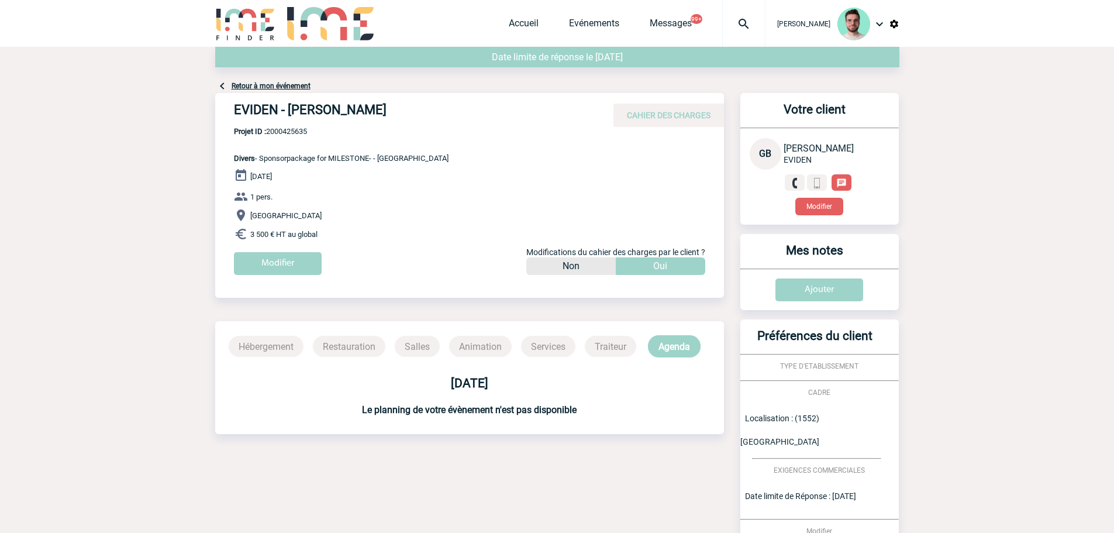
click at [291, 130] on span "Projet ID : 2000425635" at bounding box center [341, 131] width 215 height 9
copy span "2000425635"
click at [270, 87] on link "Retour à mon événement" at bounding box center [271, 86] width 79 height 8
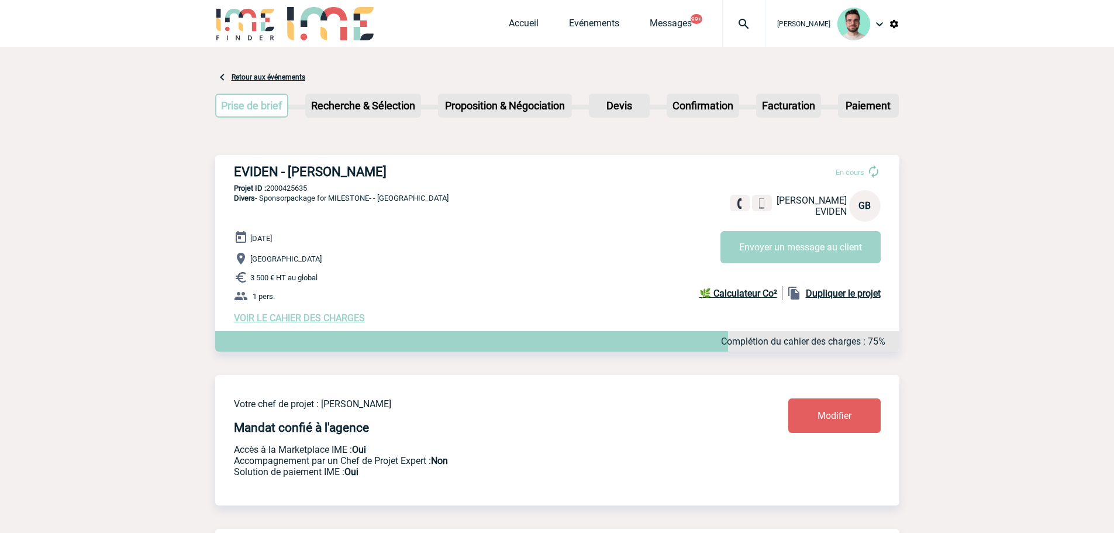
click at [299, 185] on div "EVIDEN - [PERSON_NAME] En cours [PERSON_NAME] EVIDEN GB Envoyer un message au c…" at bounding box center [557, 244] width 684 height 178
click at [298, 188] on p "Projet ID : 2000425635" at bounding box center [557, 188] width 684 height 9
copy p "2000425635"
click at [588, 27] on link "Evénements" at bounding box center [594, 26] width 50 height 16
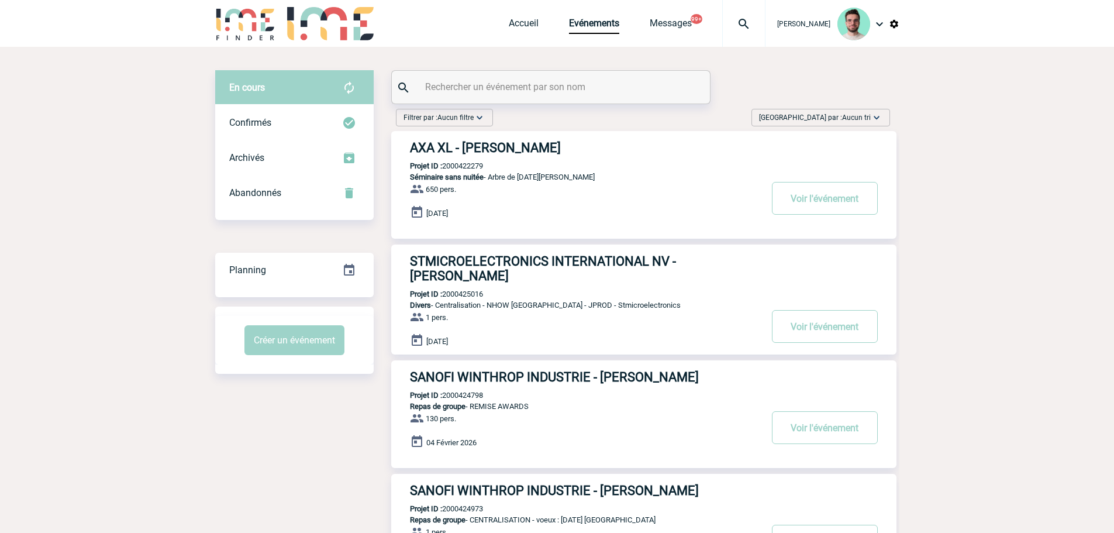
click at [545, 92] on input "text" at bounding box center [552, 86] width 260 height 17
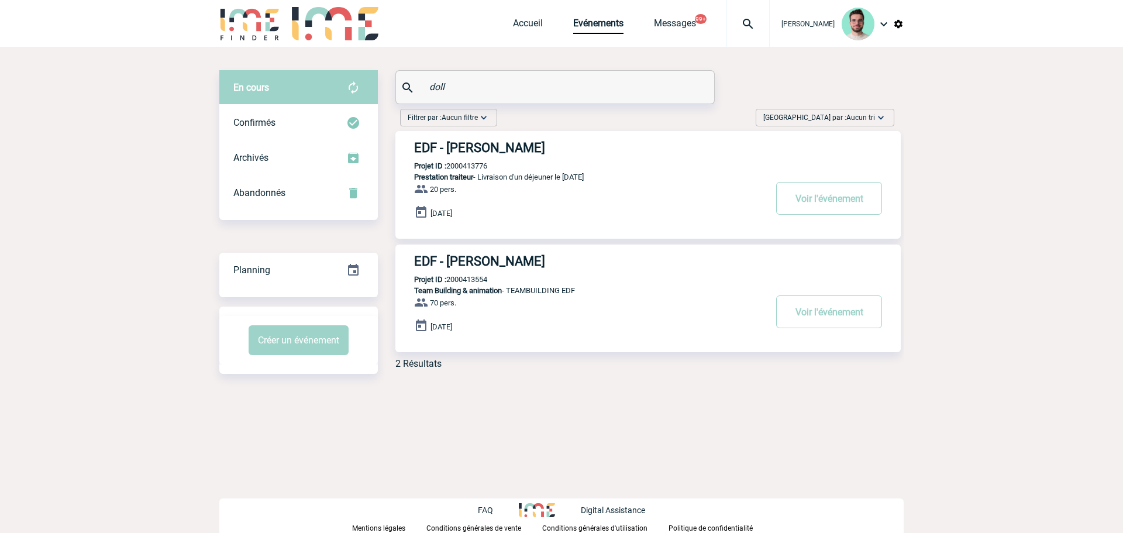
click at [477, 87] on input "doll" at bounding box center [556, 86] width 260 height 17
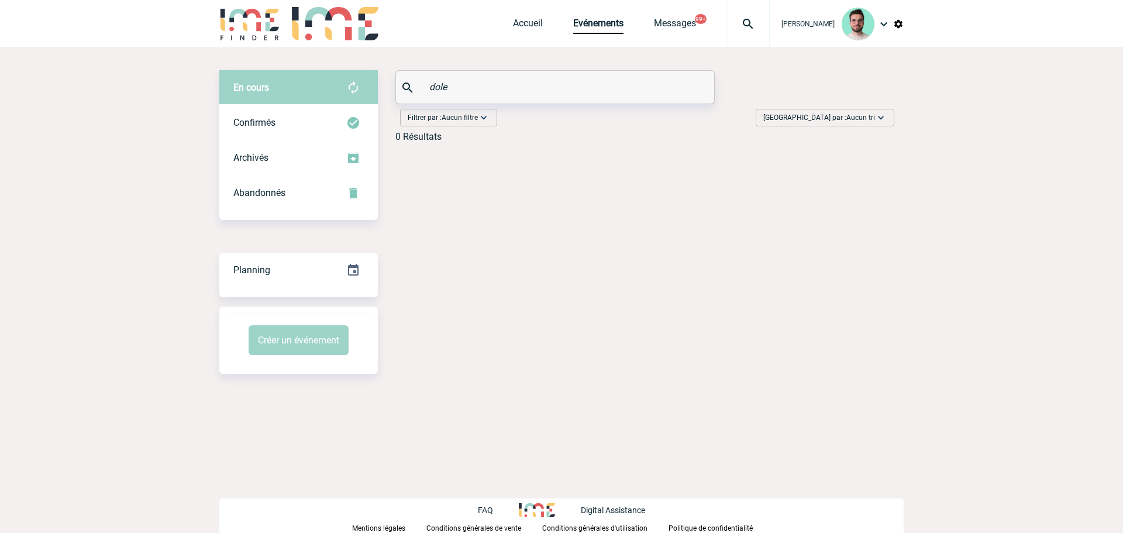
click at [477, 87] on input "dole" at bounding box center [556, 86] width 260 height 17
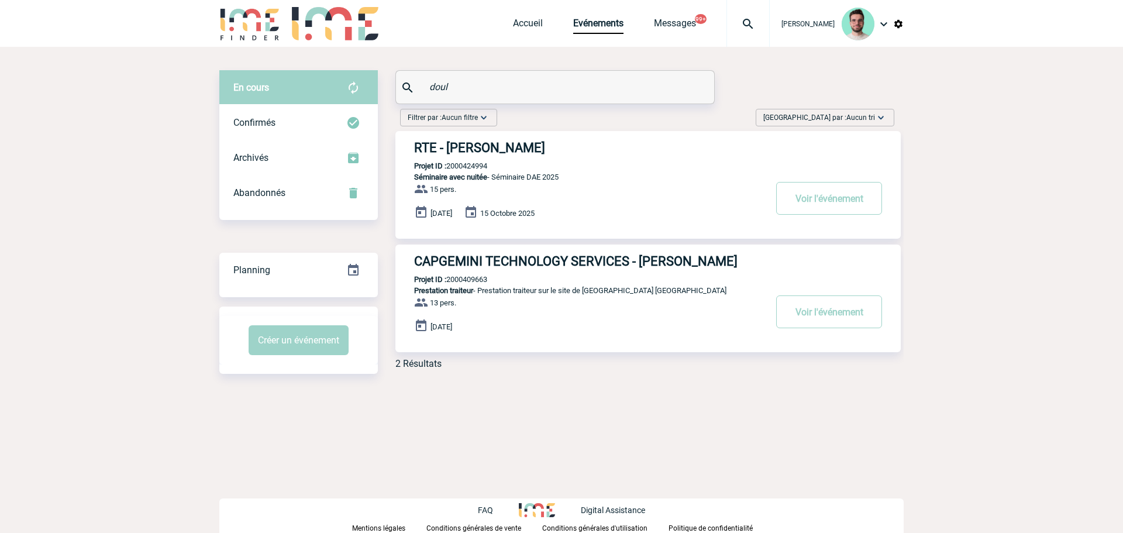
type input "doul"
click at [515, 142] on h3 "RTE - Morgane DOULLE" at bounding box center [589, 147] width 351 height 15
click at [529, 153] on h3 "RTE - Morgane DOULLE" at bounding box center [589, 147] width 351 height 15
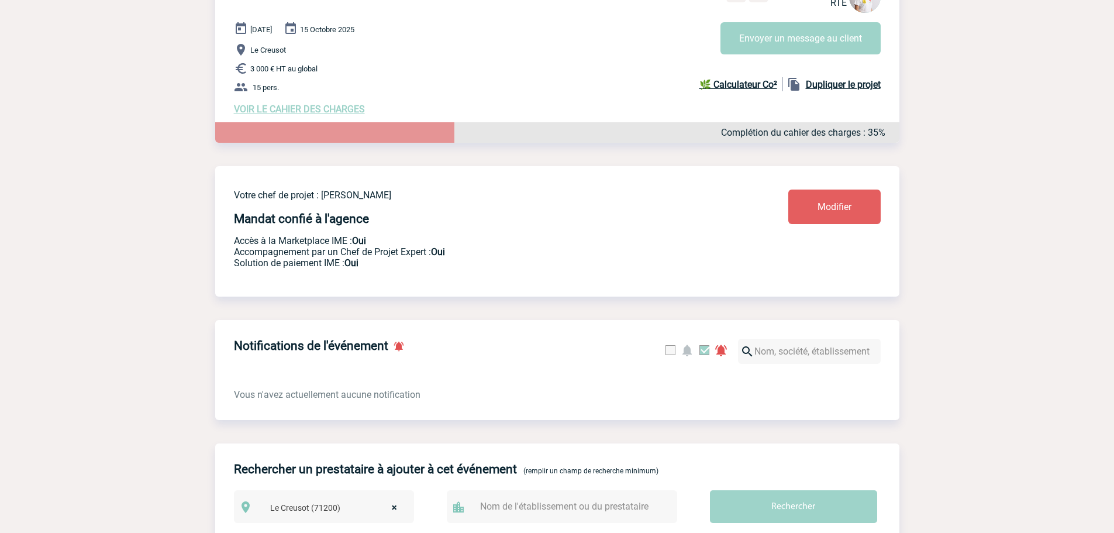
scroll to position [90, 0]
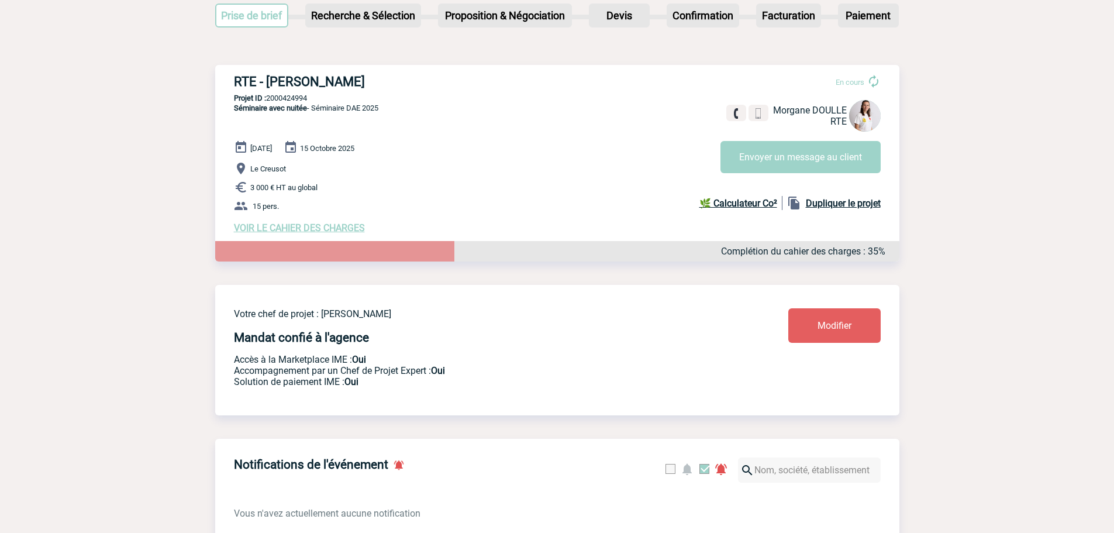
click at [281, 101] on p "Projet ID : 2000424994" at bounding box center [557, 98] width 684 height 9
copy p "2000424994"
click at [779, 151] on button "Envoyer un message au client" at bounding box center [801, 157] width 160 height 32
click at [721, 141] on button "Envoyer un message au client" at bounding box center [801, 157] width 160 height 32
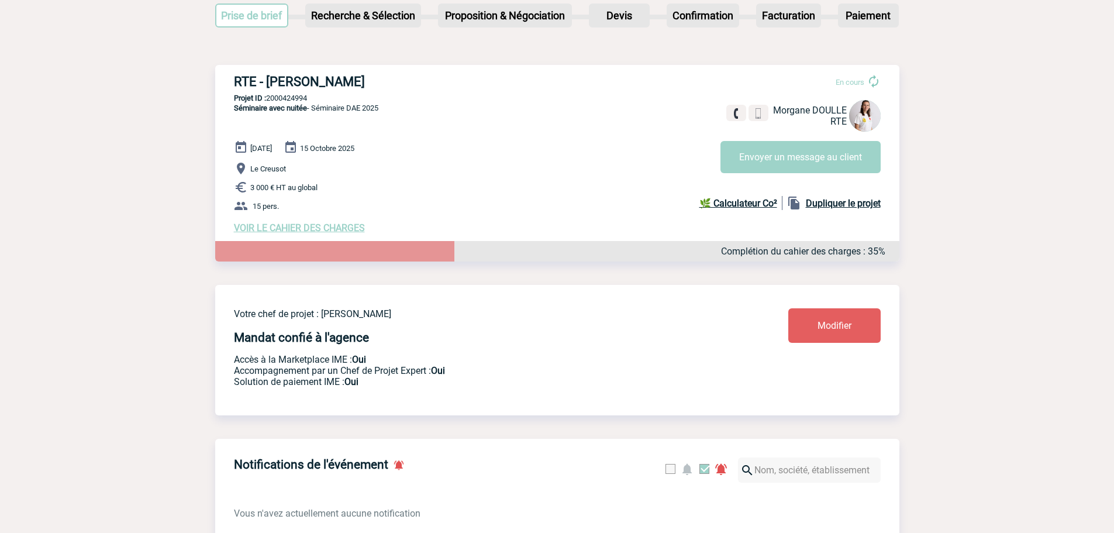
copy p "2000424994"
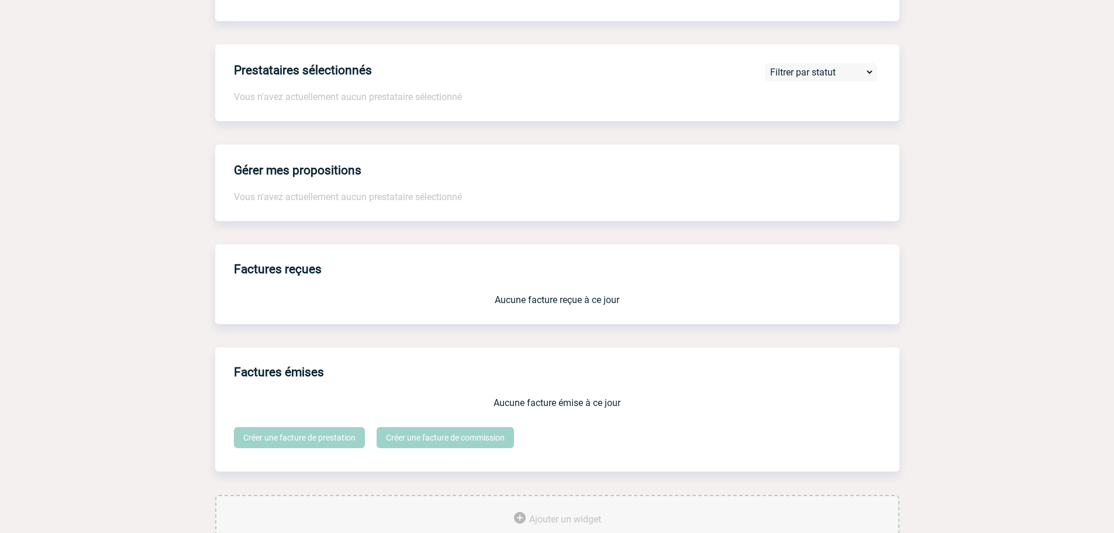
scroll to position [118, 0]
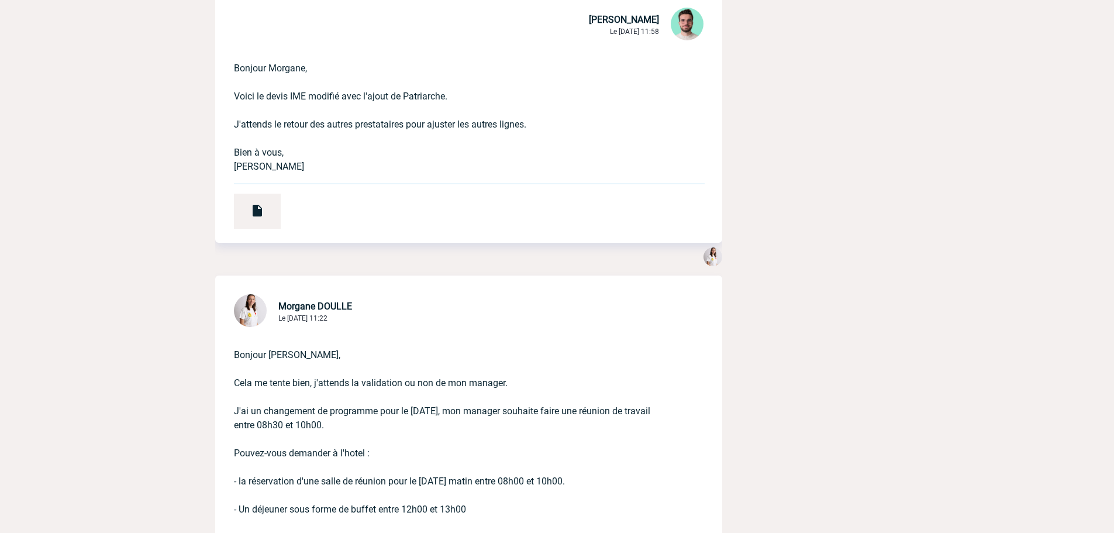
scroll to position [1228, 0]
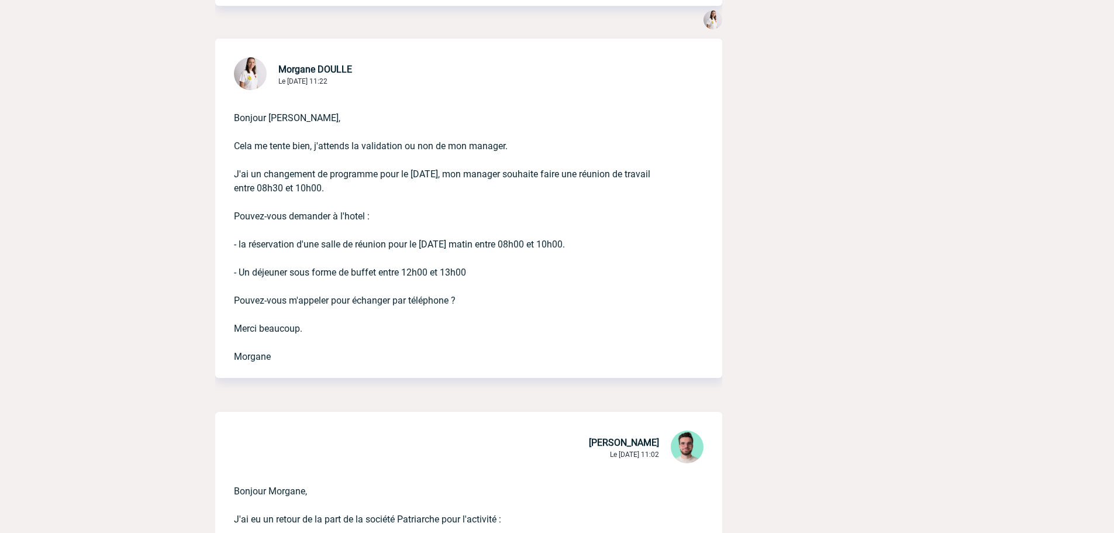
drag, startPoint x: 228, startPoint y: 241, endPoint x: 499, endPoint y: 280, distance: 273.7
click at [499, 280] on div "Bonjour [PERSON_NAME], Cela me tente bien, j'attends la validation ou non de mo…" at bounding box center [468, 234] width 507 height 285
copy p "- la réservation d'une salle de réunion pour le mercredi matin entre 08h00 et 1…"
click at [567, 224] on p "Bonjour Benjamin, Cela me tente bien, j'attends la validation ou non de mon man…" at bounding box center [452, 227] width 437 height 271
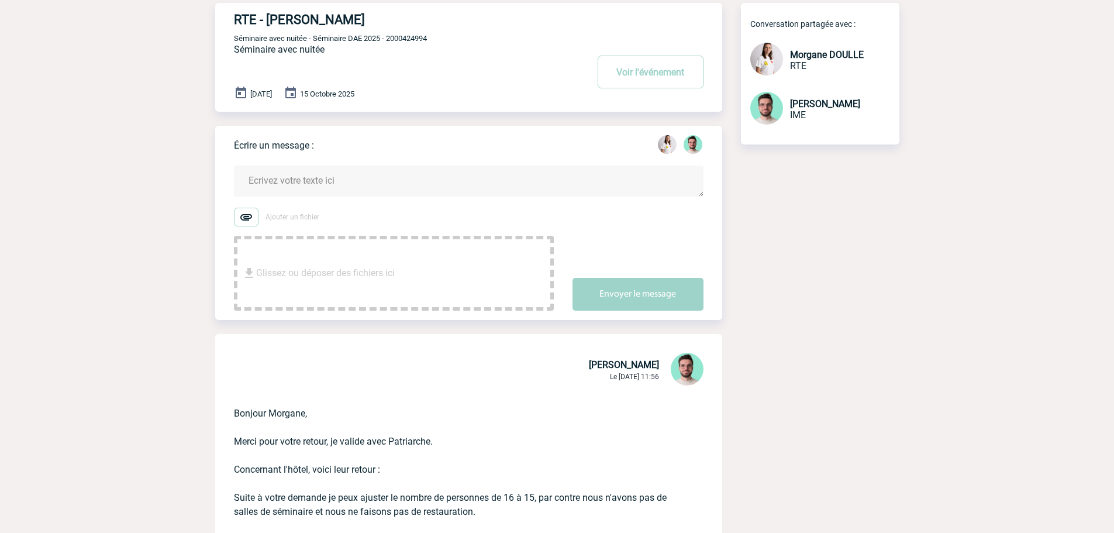
scroll to position [0, 0]
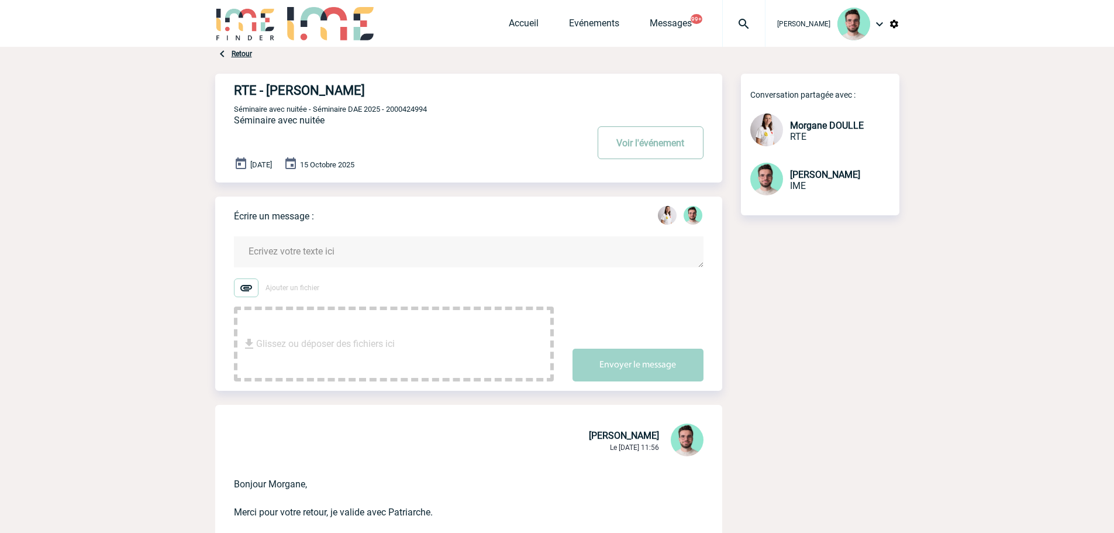
click at [648, 153] on button "Voir l'événement" at bounding box center [651, 142] width 106 height 33
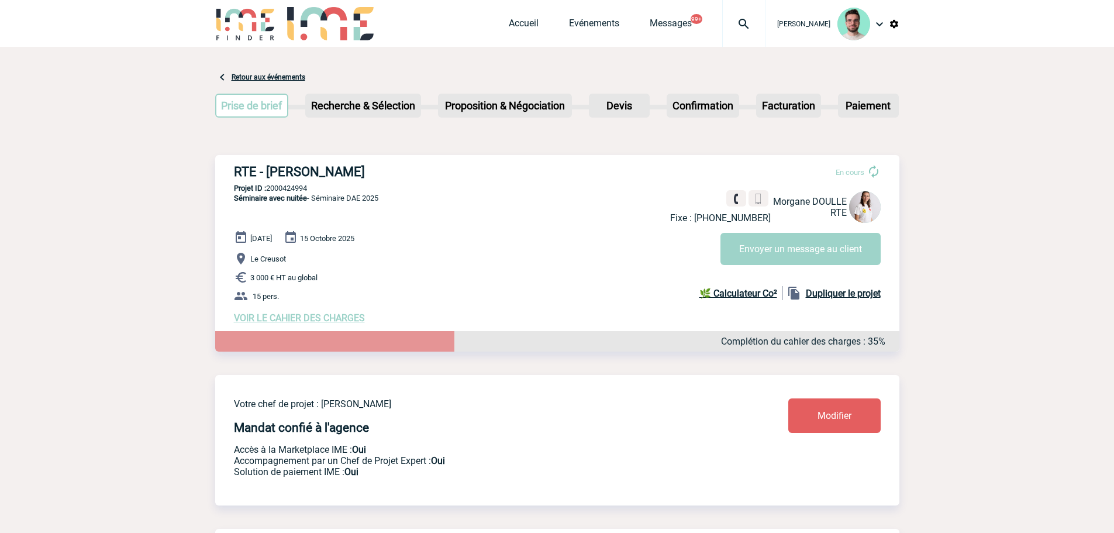
click at [570, 34] on div "Accueil Evénements Messages 99+ Projet, client Projet, client" at bounding box center [637, 23] width 257 height 47
click at [574, 27] on link "Evénements" at bounding box center [594, 26] width 50 height 16
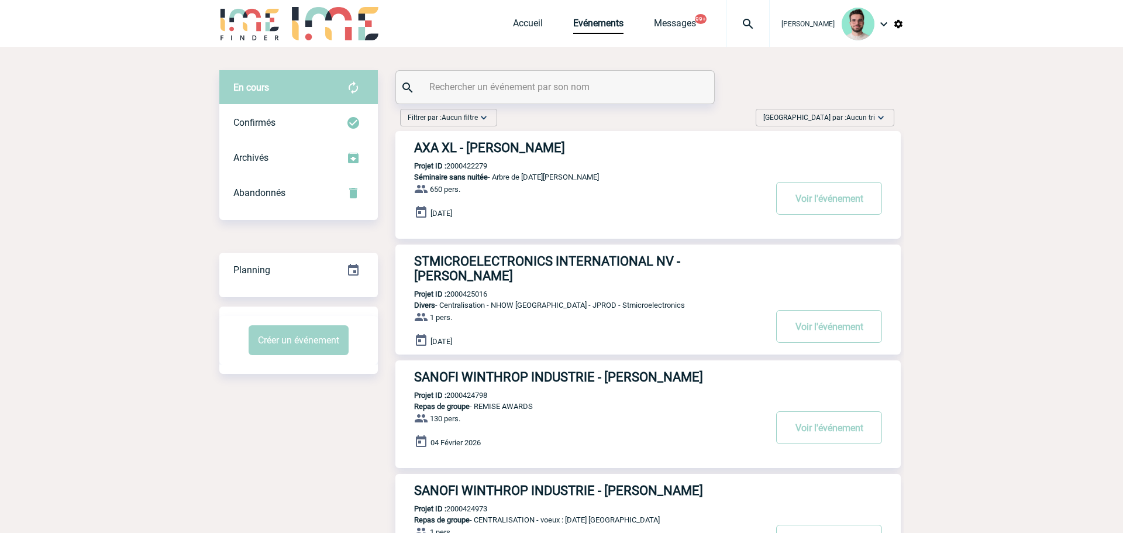
click at [515, 81] on input "text" at bounding box center [556, 86] width 260 height 17
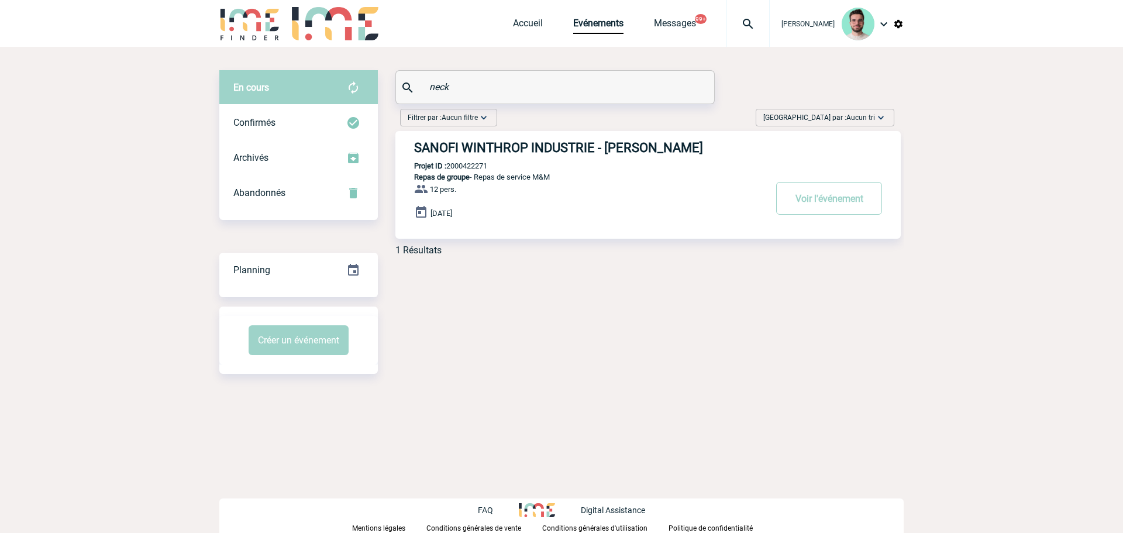
type input "neck"
click at [518, 142] on h3 "SANOFI WINTHROP INDUSTRIE - Florian NECKER" at bounding box center [589, 147] width 351 height 15
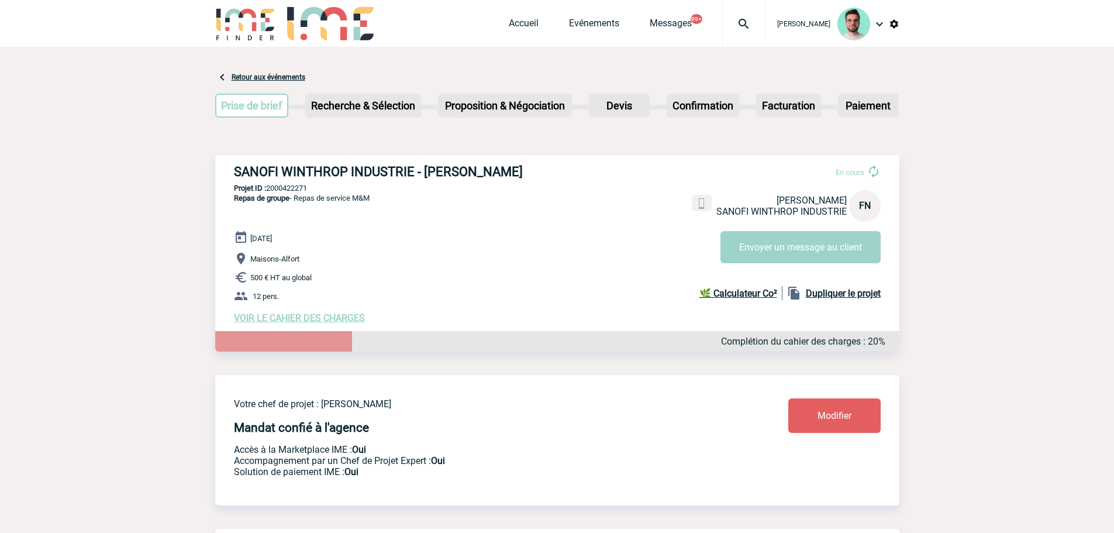
click at [727, 20] on img at bounding box center [744, 24] width 42 height 14
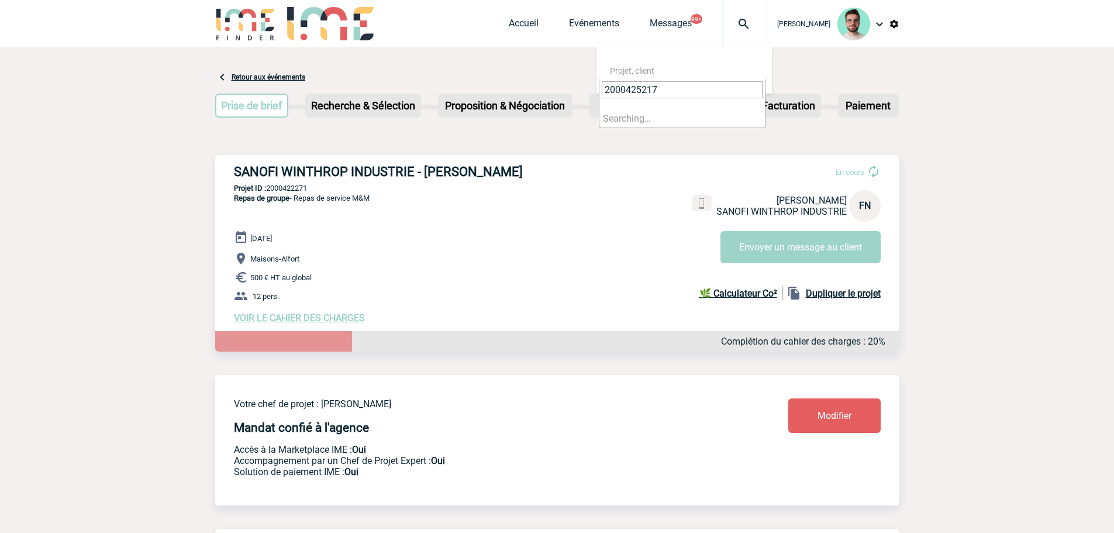
type input "2000425217"
click at [627, 123] on li "Searching…" at bounding box center [683, 118] width 166 height 18
click at [629, 119] on li "Searching…" at bounding box center [683, 118] width 166 height 18
select select "24718"
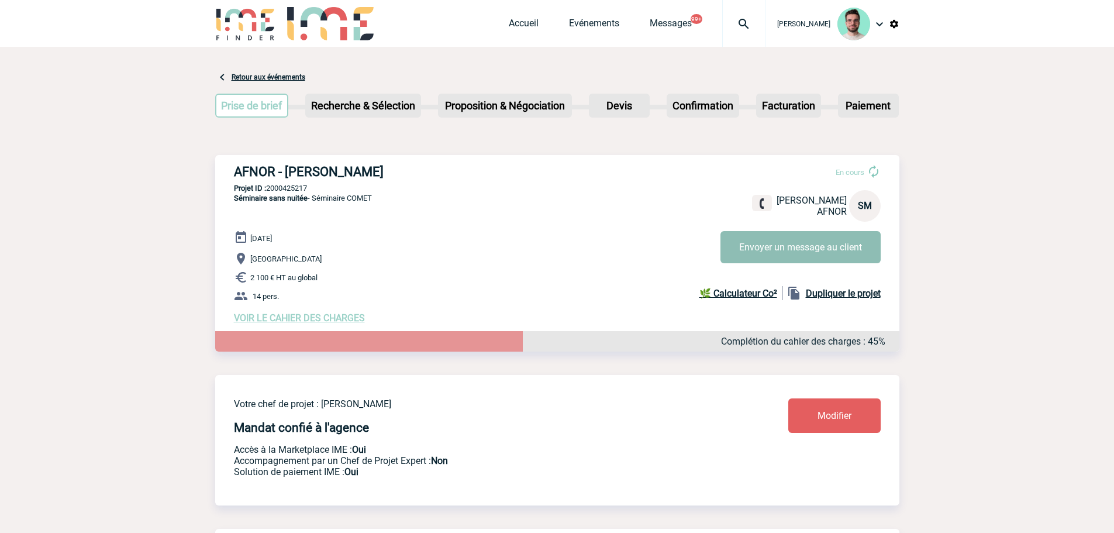
click at [827, 255] on button "Envoyer un message au client" at bounding box center [801, 247] width 160 height 32
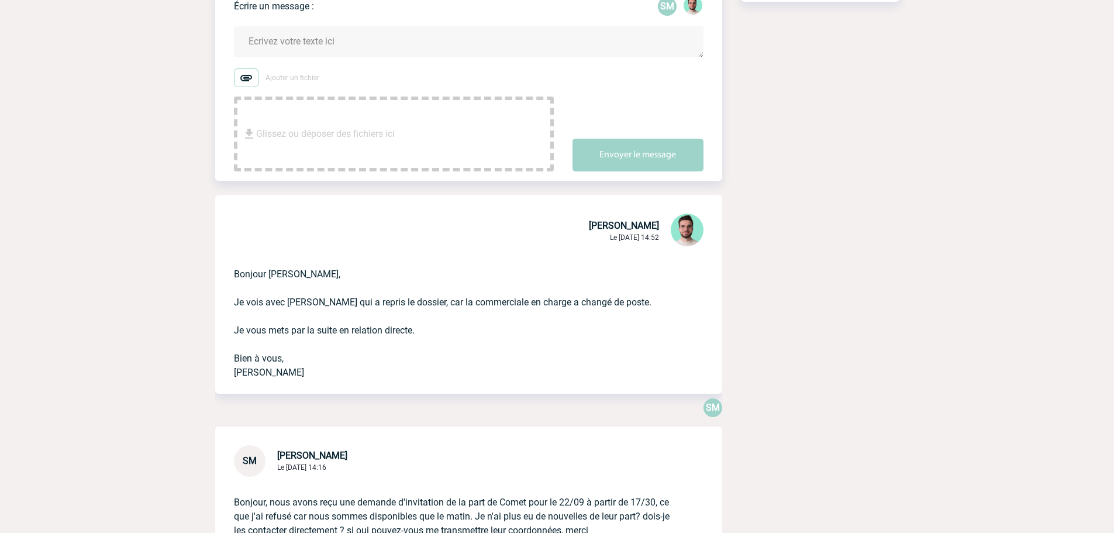
scroll to position [58, 0]
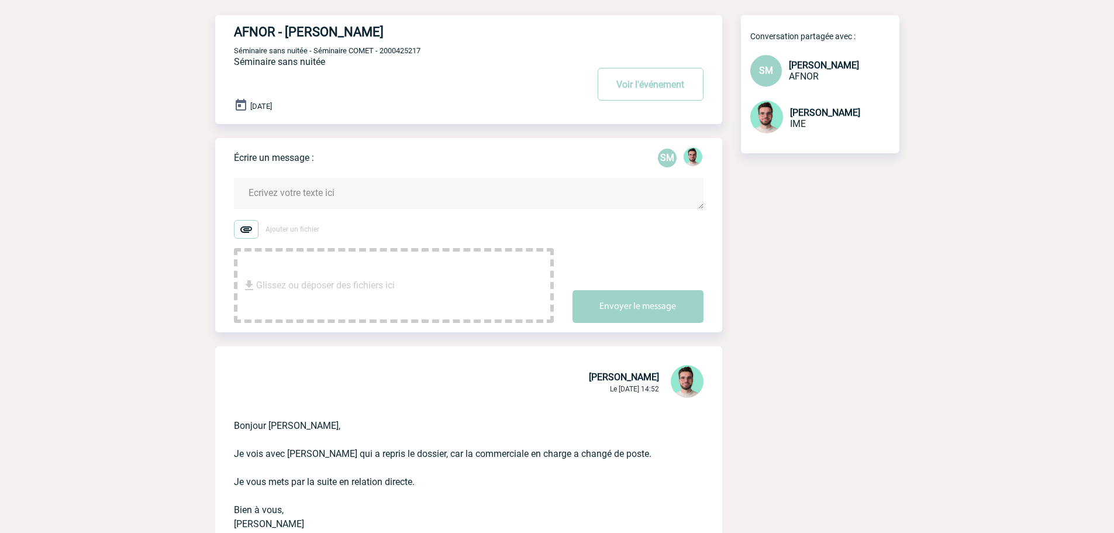
click at [322, 187] on textarea at bounding box center [469, 193] width 470 height 31
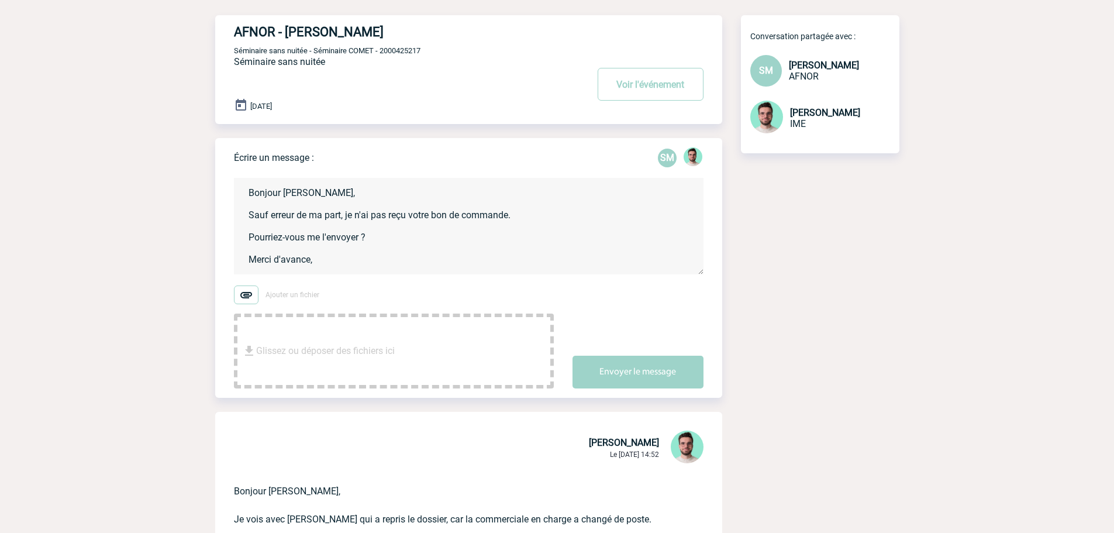
scroll to position [2, 0]
type textarea "Bonjour [PERSON_NAME], Sauf erreur de ma part, je n'ai pas reçu votre bon de co…"
click at [615, 371] on button "Envoyer le message" at bounding box center [638, 372] width 131 height 33
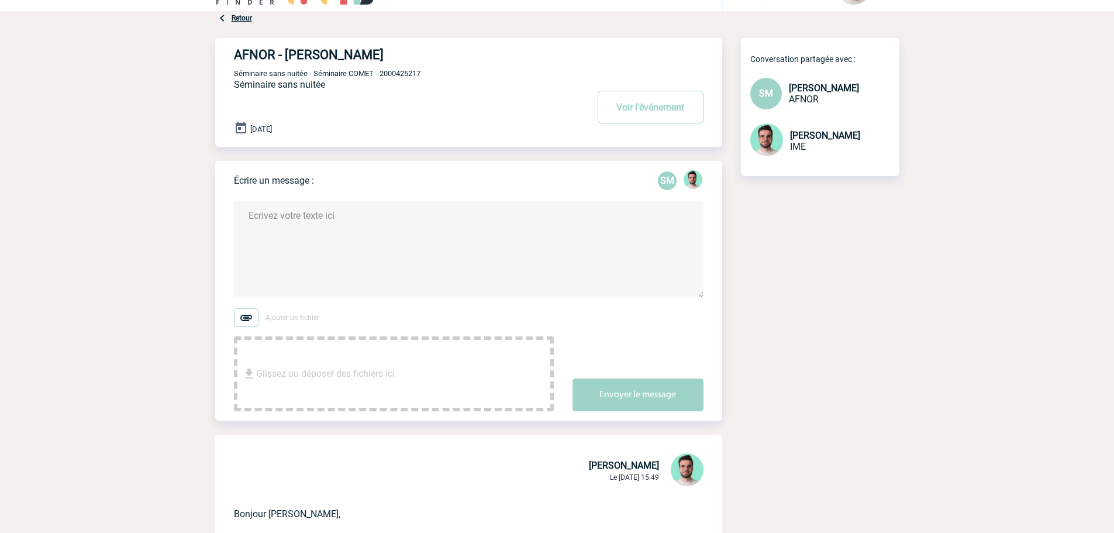
scroll to position [0, 0]
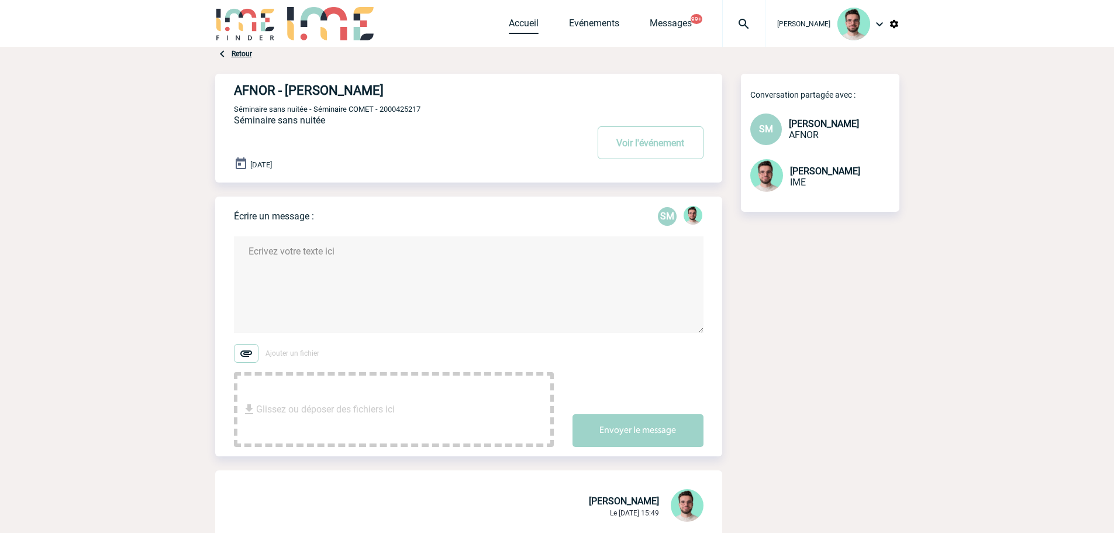
click at [517, 20] on link "Accueil" at bounding box center [524, 26] width 30 height 16
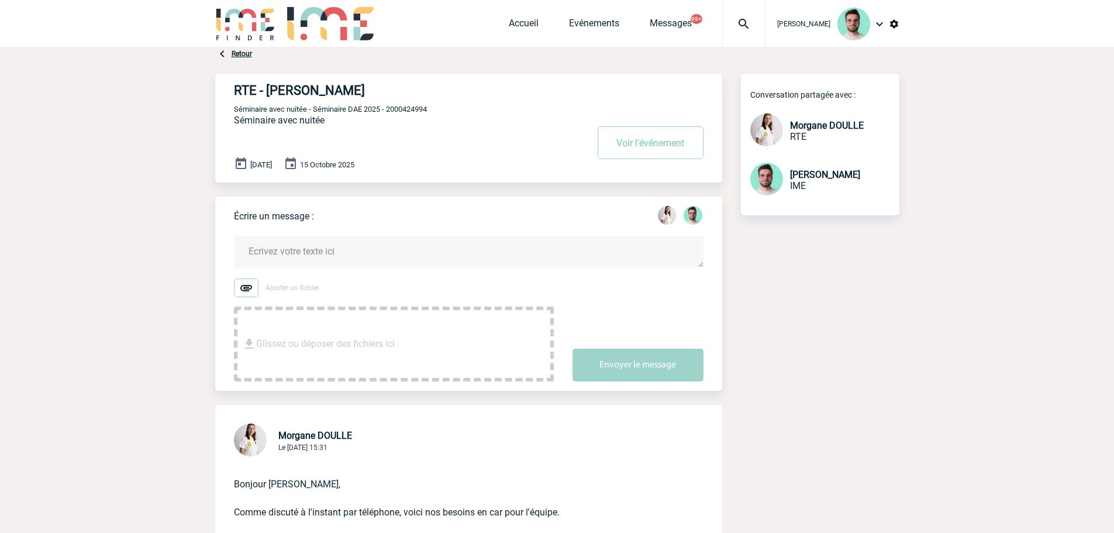
click at [349, 247] on textarea at bounding box center [469, 251] width 470 height 31
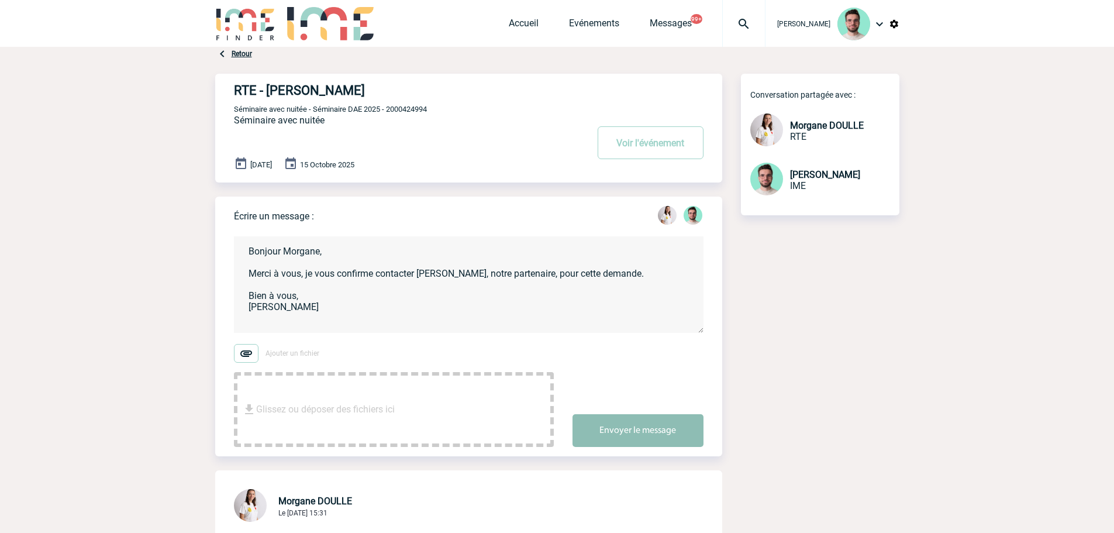
type textarea "Bonjour Morgane, Merci à vous, je vous confirme contacter Talaris, notre parten…"
click at [653, 446] on button "Envoyer le message" at bounding box center [638, 430] width 131 height 33
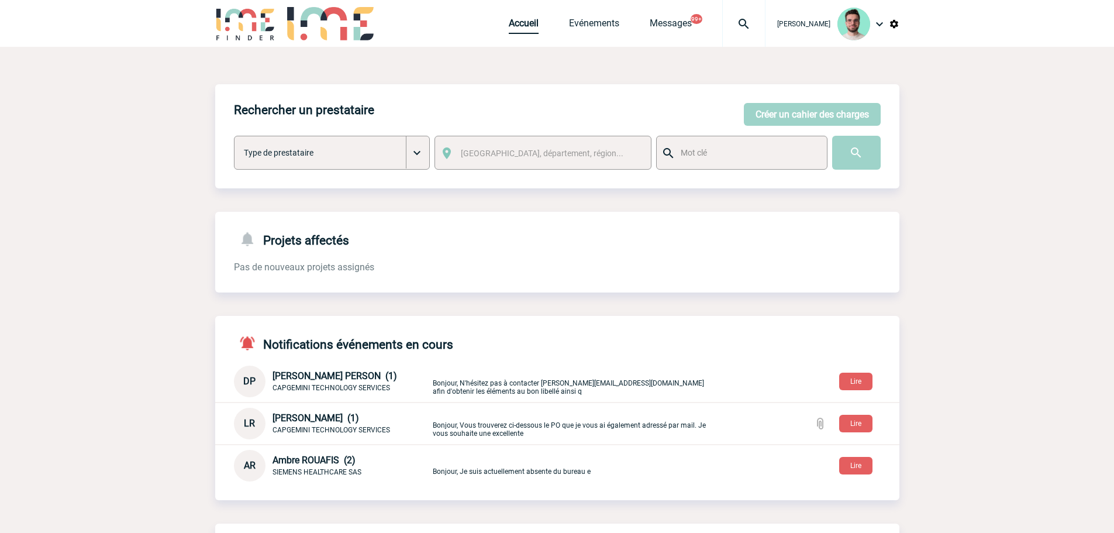
click at [516, 26] on link "Accueil" at bounding box center [524, 26] width 30 height 16
click at [509, 20] on link "Accueil" at bounding box center [524, 26] width 30 height 16
click at [519, 34] on div "Accueil Evénements Messages 99+ Projet, client Projet, client" at bounding box center [637, 23] width 257 height 47
click at [518, 23] on link "Accueil" at bounding box center [524, 26] width 30 height 16
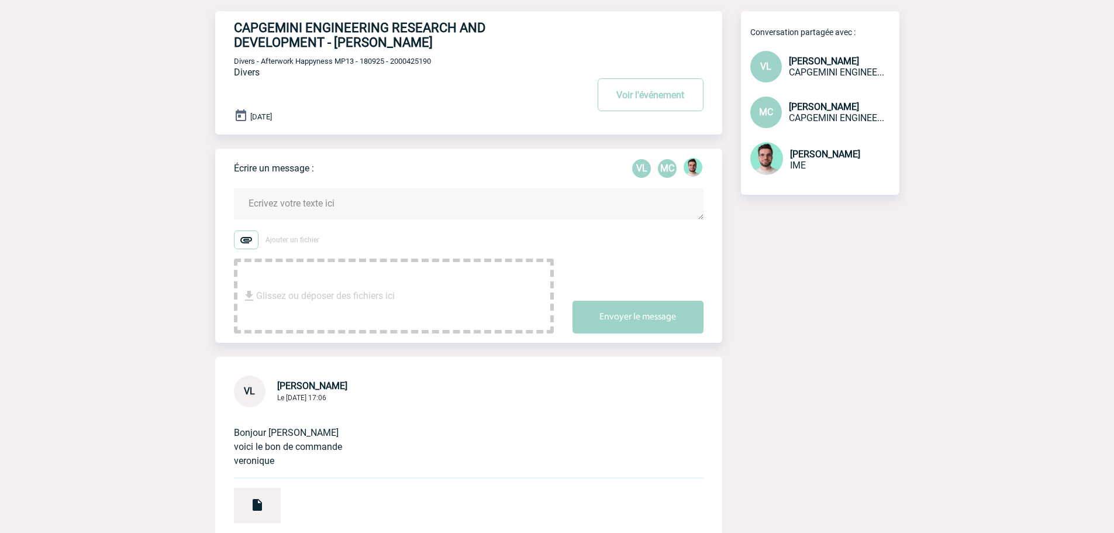
scroll to position [58, 0]
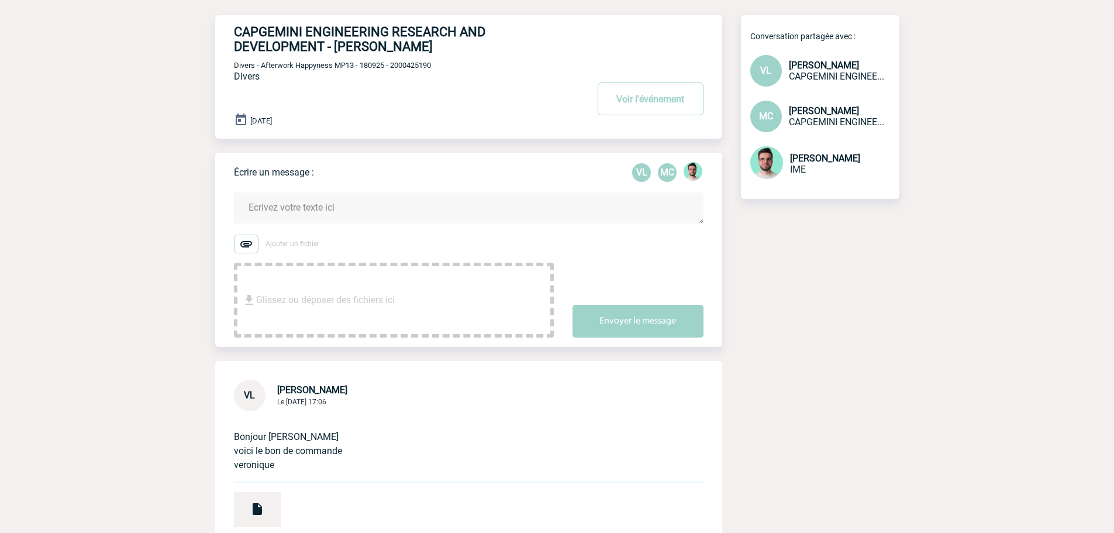
click at [302, 215] on textarea at bounding box center [469, 207] width 470 height 31
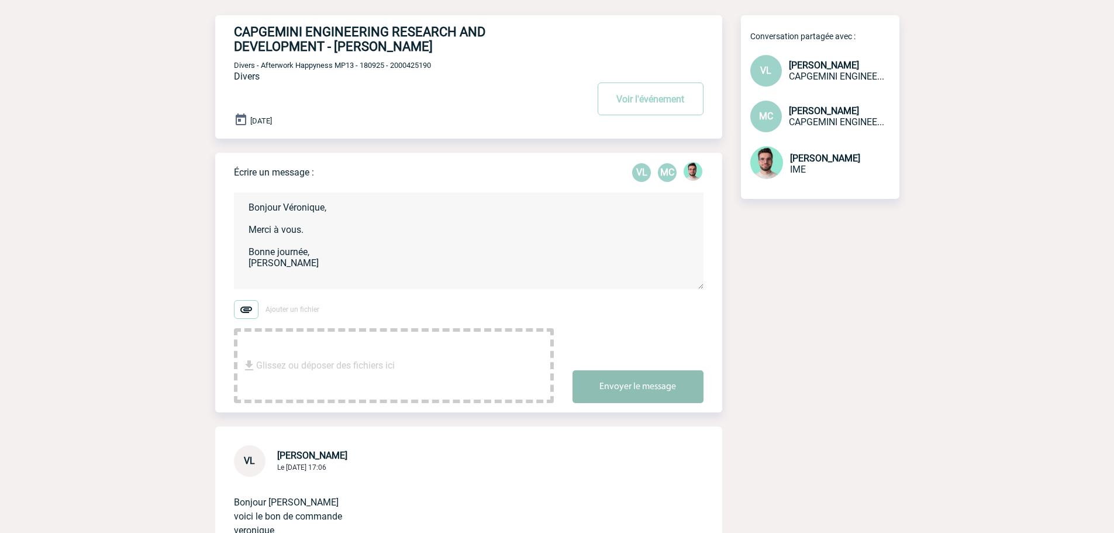
type textarea "Bonjour Véronique, Merci à vous. Bonne journée, [PERSON_NAME]"
click at [642, 392] on button "Envoyer le message" at bounding box center [638, 386] width 131 height 33
